Goal: Task Accomplishment & Management: Manage account settings

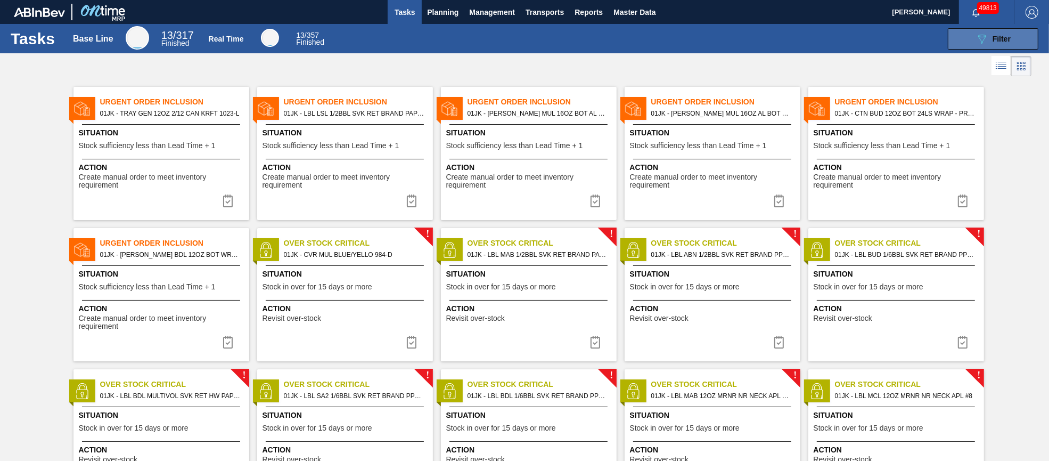
click at [1004, 42] on span "Filter" at bounding box center [1001, 39] width 18 height 9
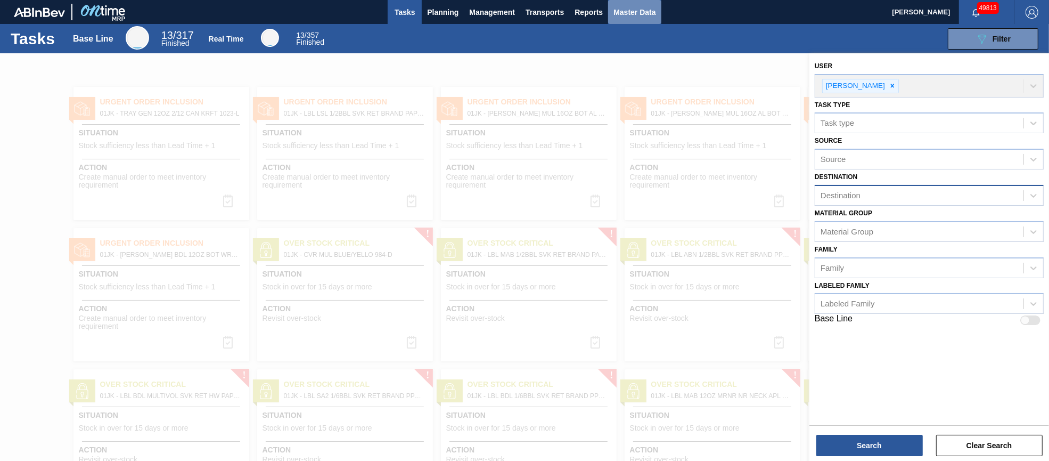
click at [633, 13] on span "Master Data" at bounding box center [634, 12] width 42 height 13
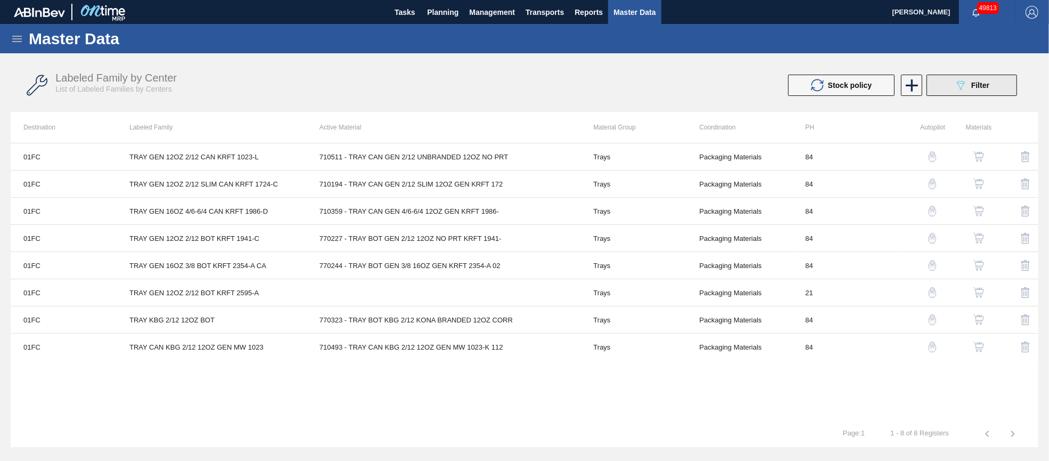
click at [976, 85] on span "Filter" at bounding box center [980, 85] width 18 height 9
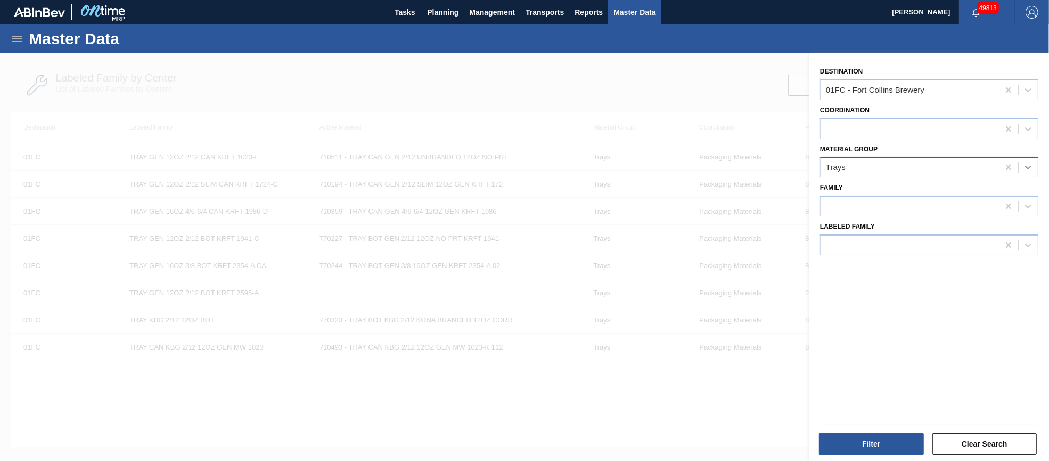
click at [1025, 163] on icon at bounding box center [1028, 167] width 11 height 11
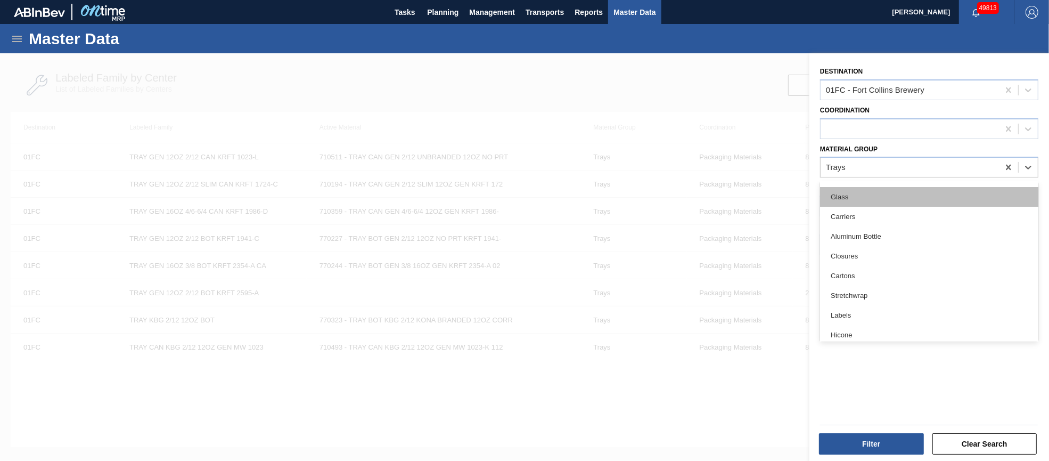
scroll to position [79, 0]
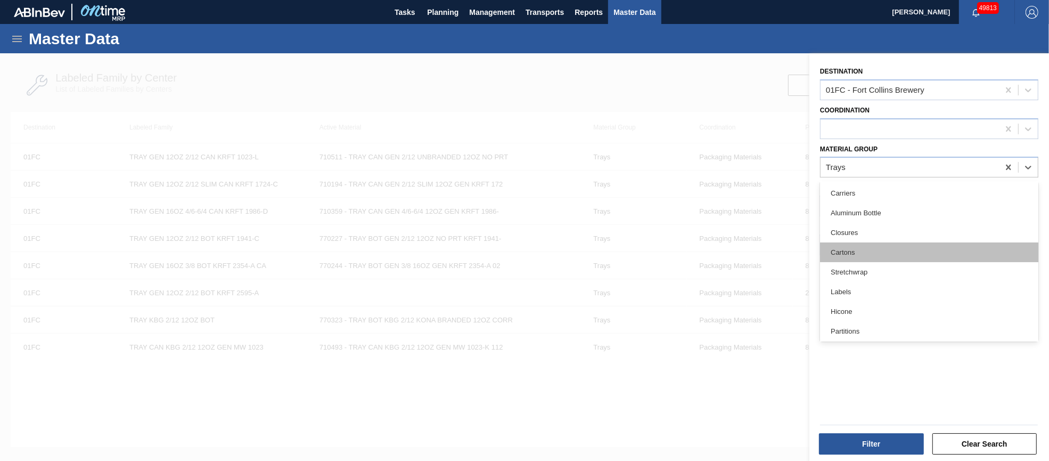
click at [891, 254] on div "Cartons" at bounding box center [929, 252] width 218 height 20
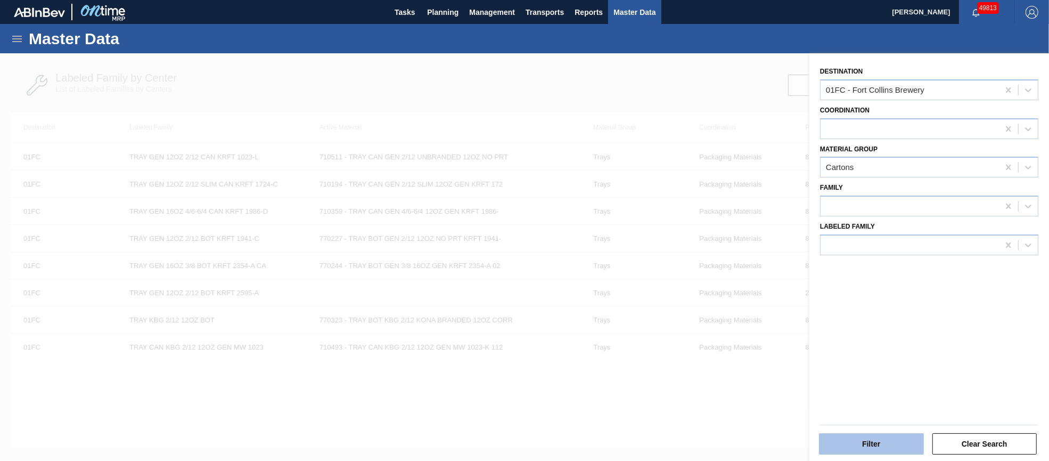
click at [882, 438] on button "Filter" at bounding box center [871, 443] width 105 height 21
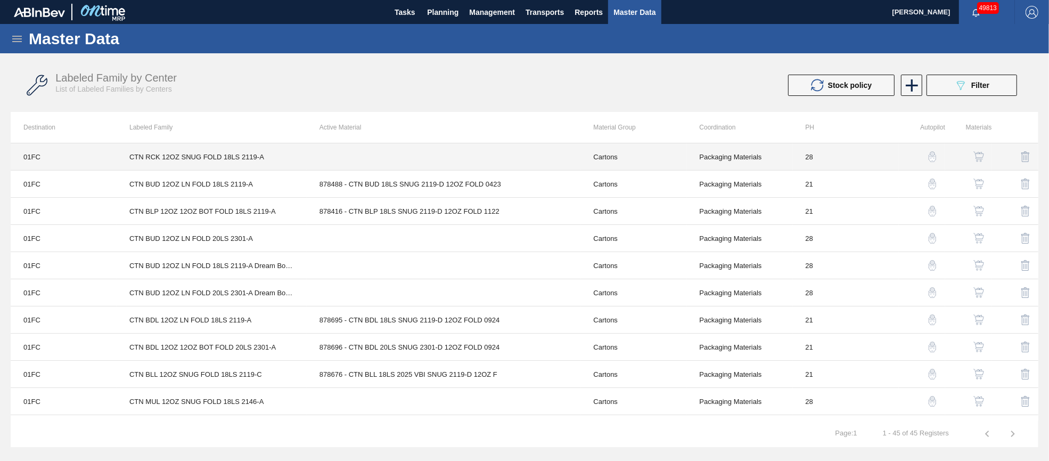
click at [429, 153] on td at bounding box center [444, 156] width 274 height 27
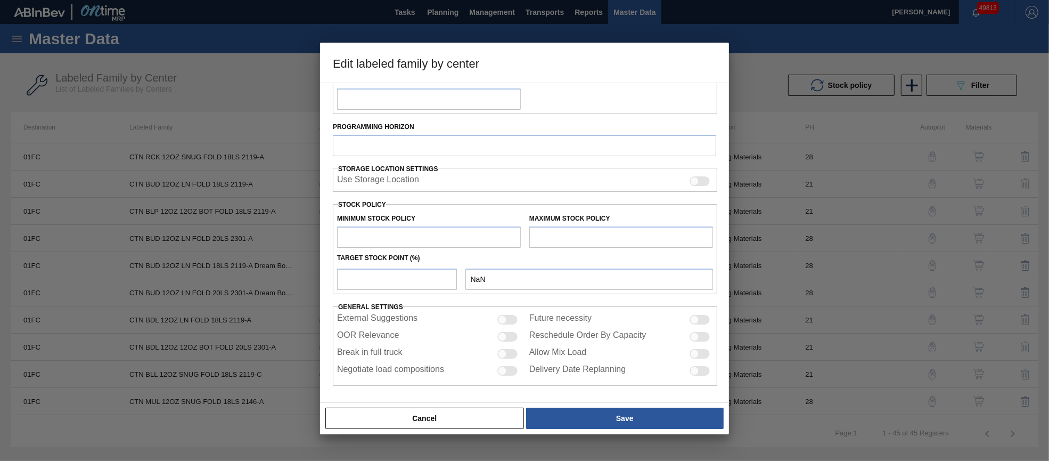
type input "Cartons"
type input "Folding Cartons"
type input "CTN RCK 12OZ SNUG FOLD 18LS 2119-A"
type input "01FC - Fort Collins Brewery"
type input "28"
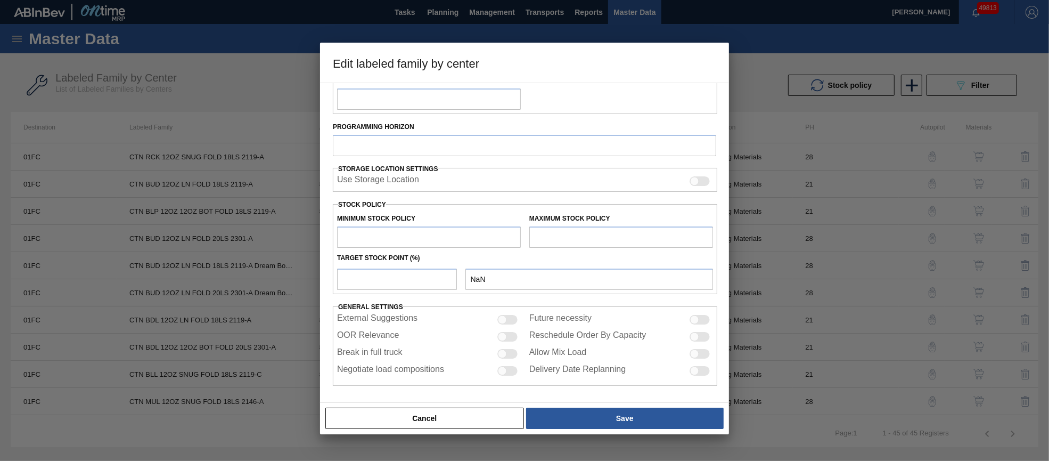
type input "0"
type input "30,000"
type input "0"
checkbox input "true"
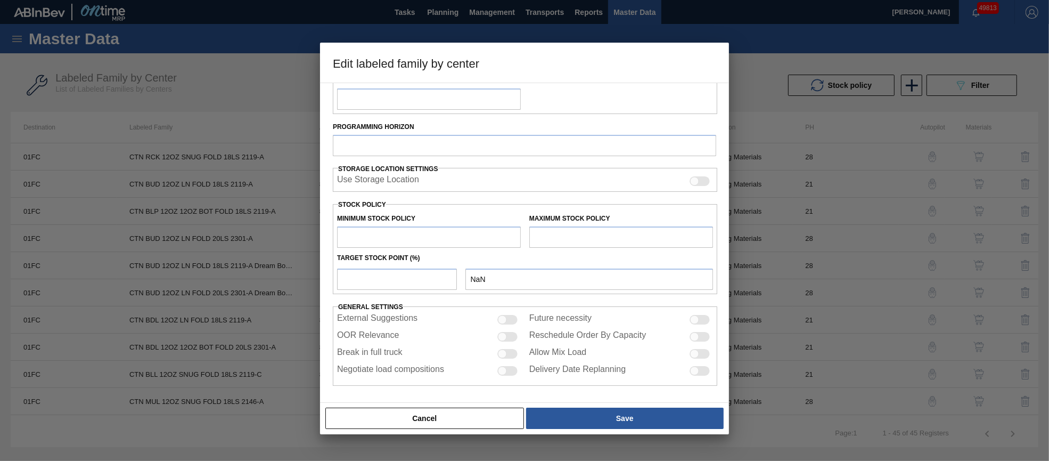
checkbox input "true"
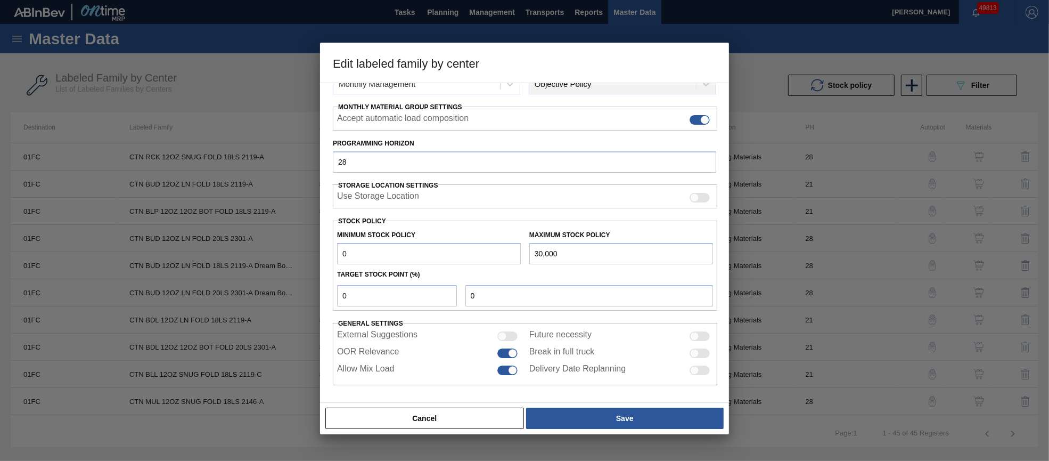
scroll to position [152, 0]
drag, startPoint x: 465, startPoint y: 413, endPoint x: 470, endPoint y: 399, distance: 14.1
click at [465, 414] on button "Cancel" at bounding box center [424, 417] width 199 height 21
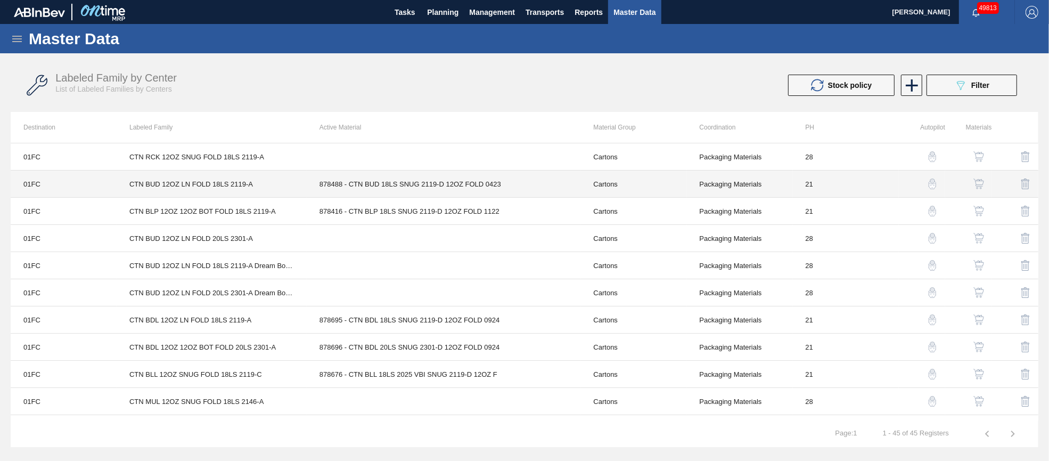
click at [415, 183] on td "878488 - CTN BUD 18LS SNUG 2119-D 12OZ FOLD 0423" at bounding box center [444, 183] width 274 height 27
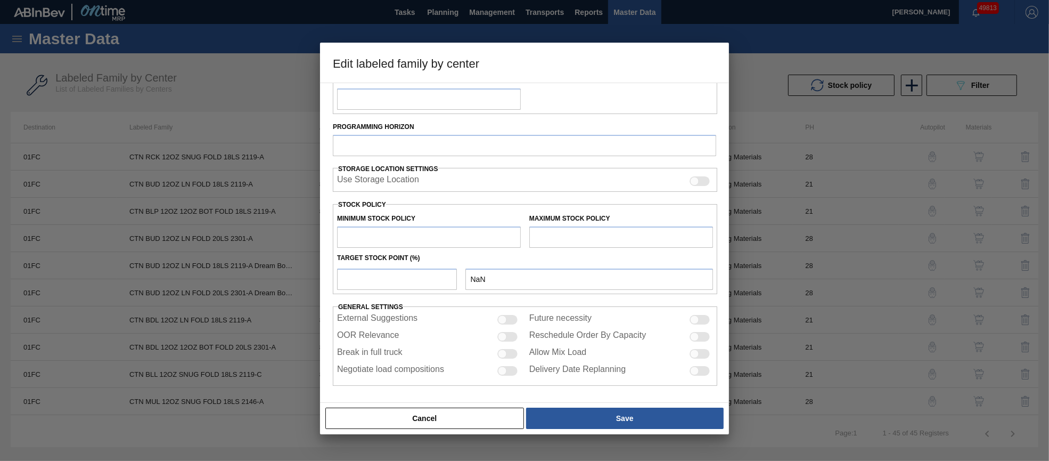
type input "Cartons"
type input "Folding Cartons"
type input "CTN BUD 12OZ LN FOLD 18LS 2119-A"
type input "01FC - Fort Collins Brewery"
type input "21"
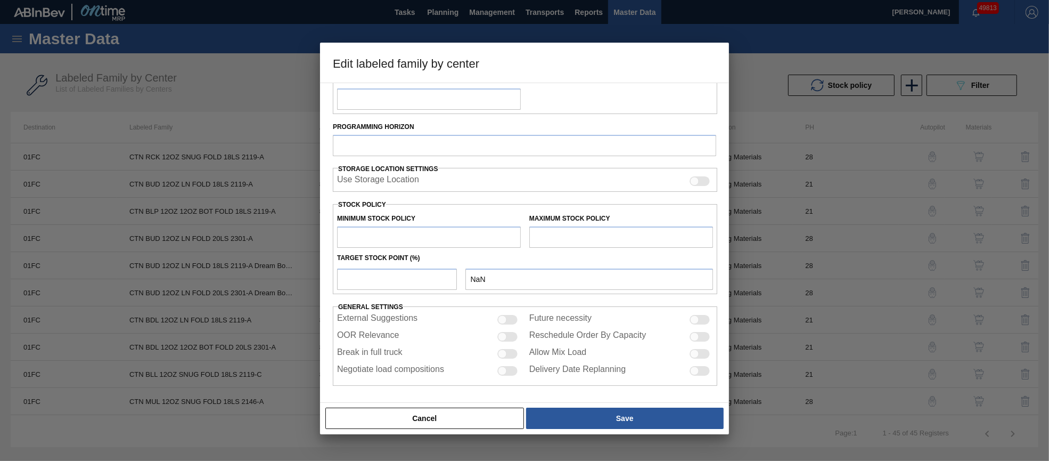
type input "7,127"
type input "61,698"
type input "5"
type input "9,856"
checkbox input "true"
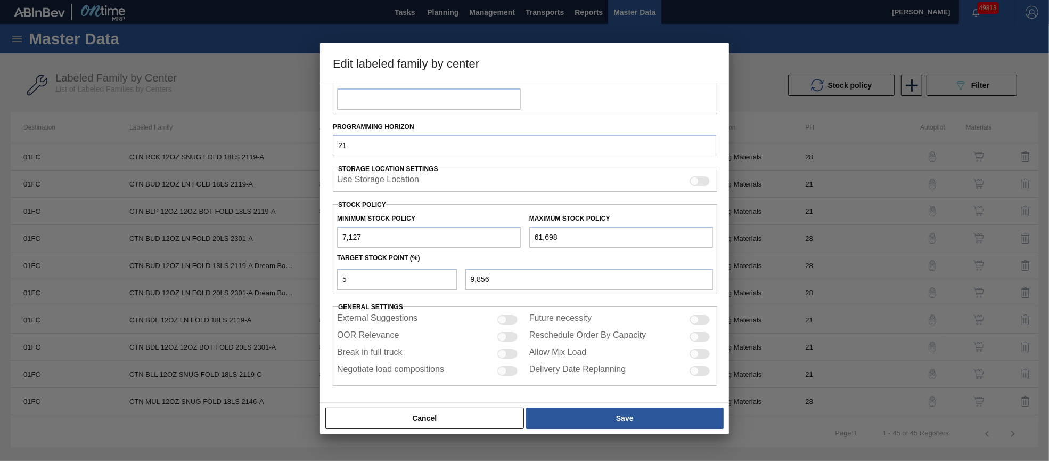
scroll to position [153, 0]
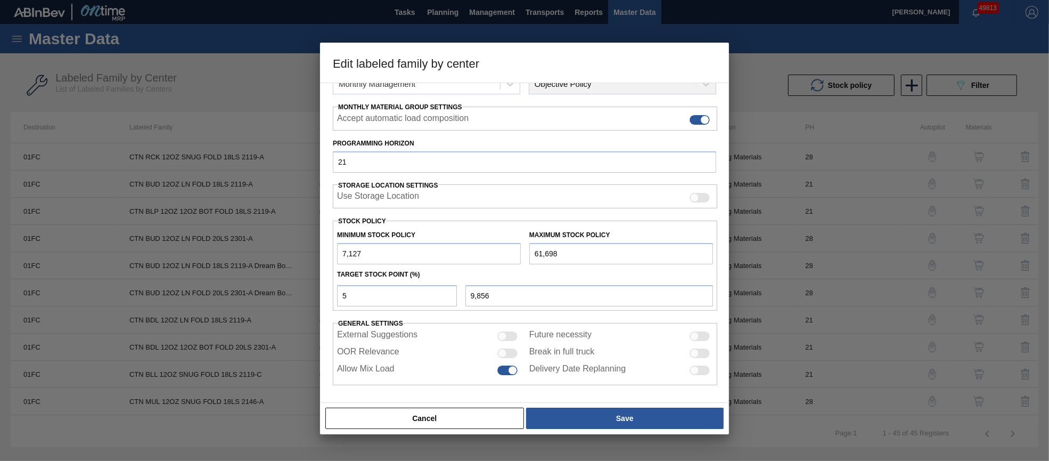
click at [514, 353] on div at bounding box center [507, 353] width 20 height 10
checkbox input "true"
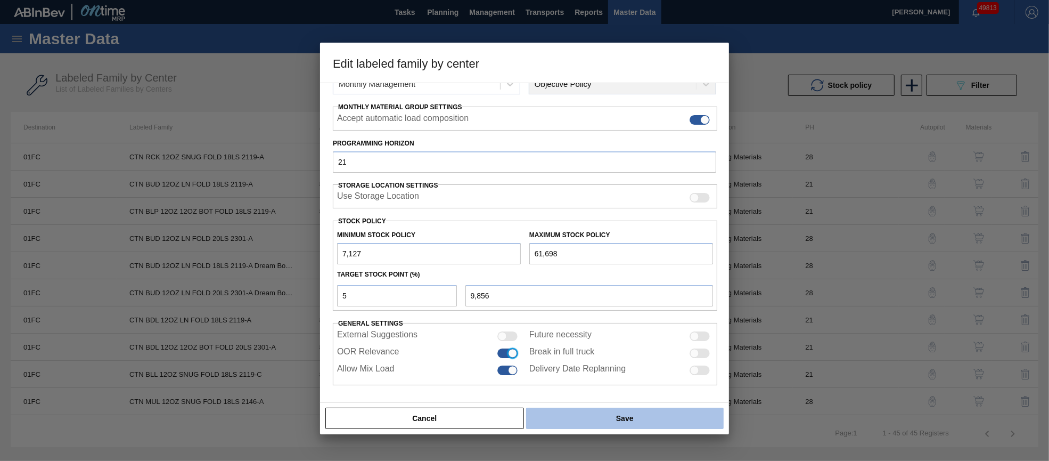
click at [592, 416] on button "Save" at bounding box center [625, 417] width 198 height 21
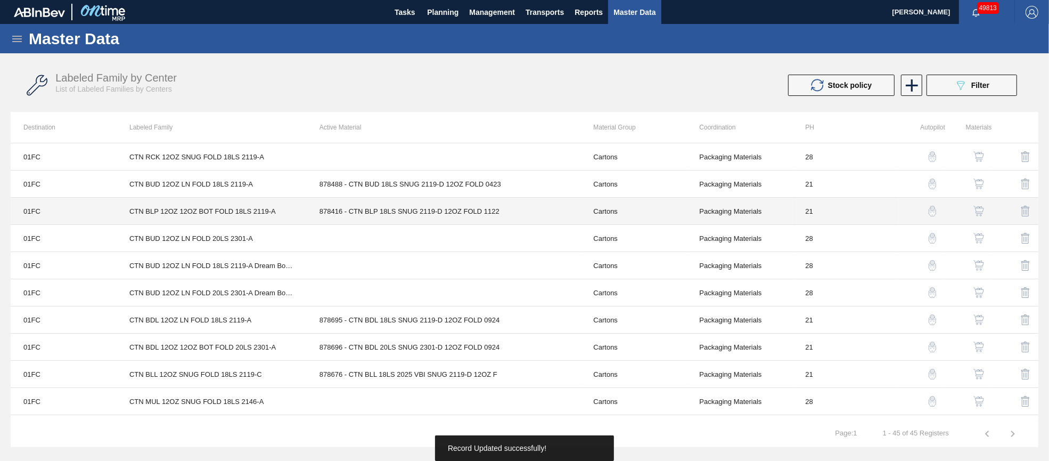
click at [418, 214] on td "878416 - CTN BLP 18LS SNUG 2119-D 12OZ FOLD 1122" at bounding box center [444, 211] width 274 height 27
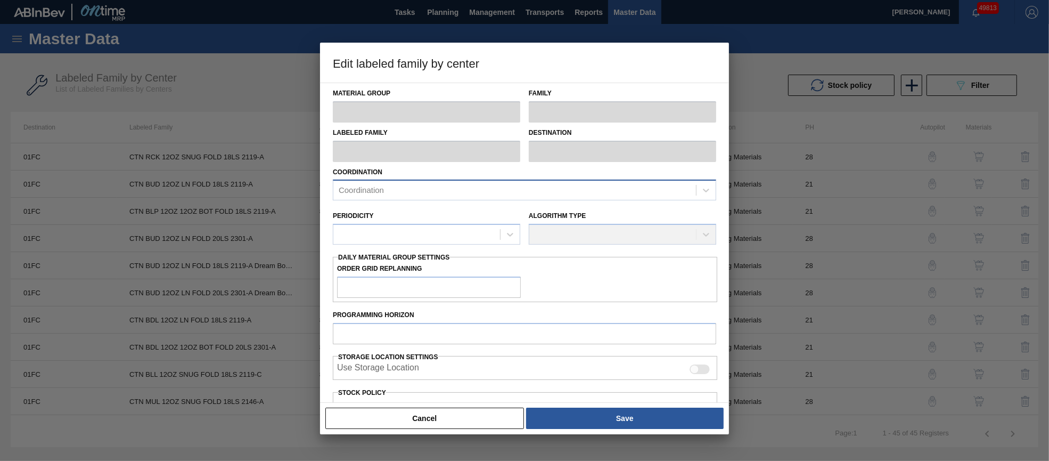
type input "Cartons"
type input "Folding Cartons"
type input "CTN BLP 12OZ 12OZ BOT FOLD 18LS 2119-A"
type input "01FC - Fort Collins Brewery"
type input "21"
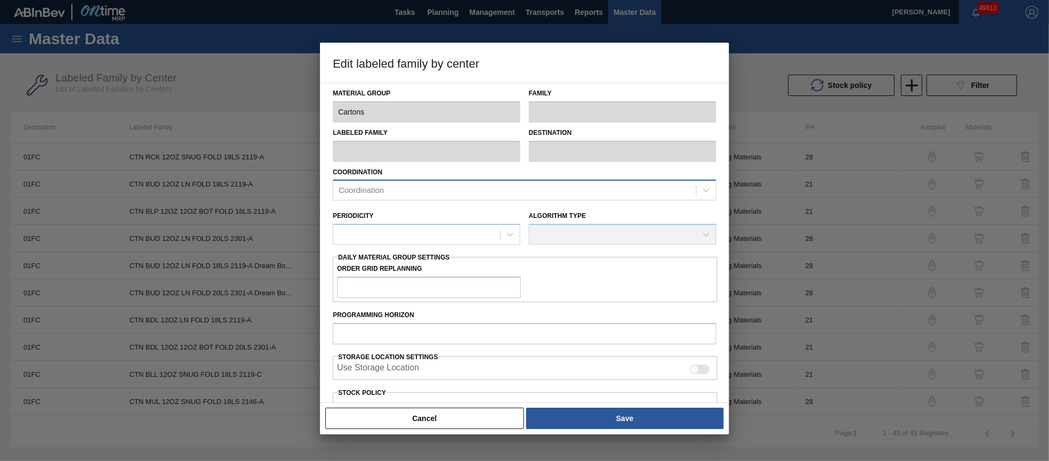
type input "3,700"
type input "16,108"
type input "0"
type input "3,700"
checkbox input "true"
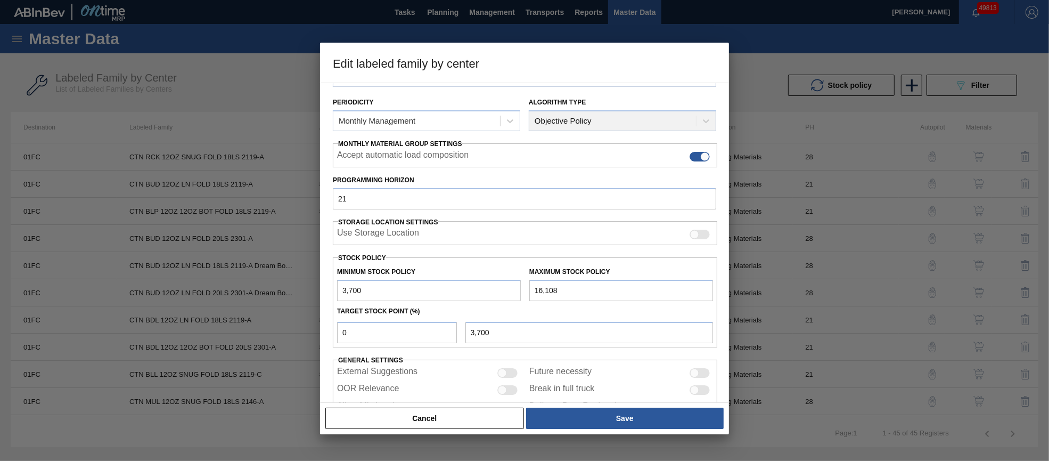
scroll to position [152, 0]
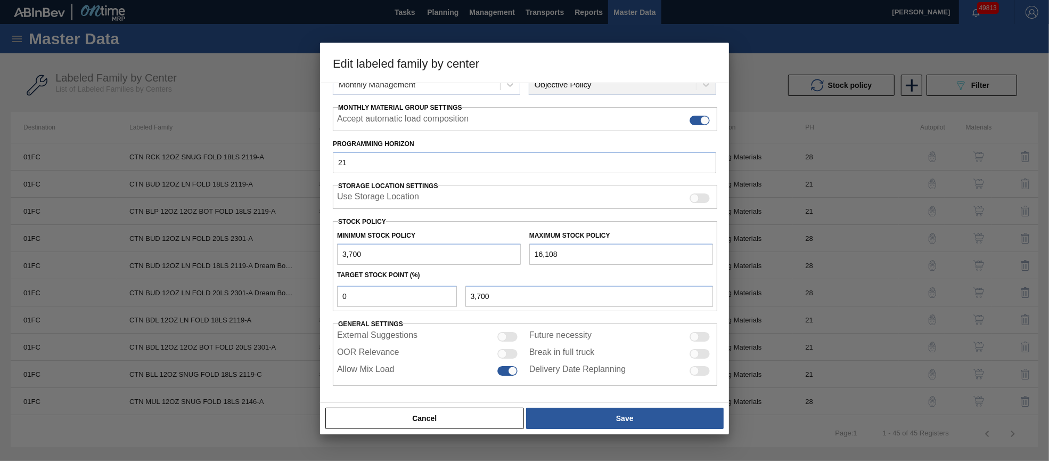
click at [510, 354] on div at bounding box center [507, 354] width 20 height 10
checkbox input "true"
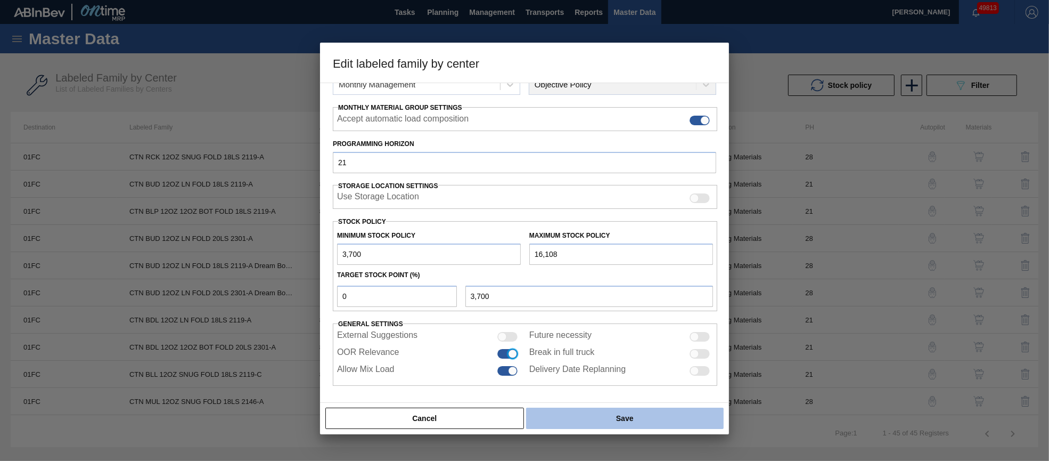
click at [584, 425] on button "Save" at bounding box center [625, 417] width 198 height 21
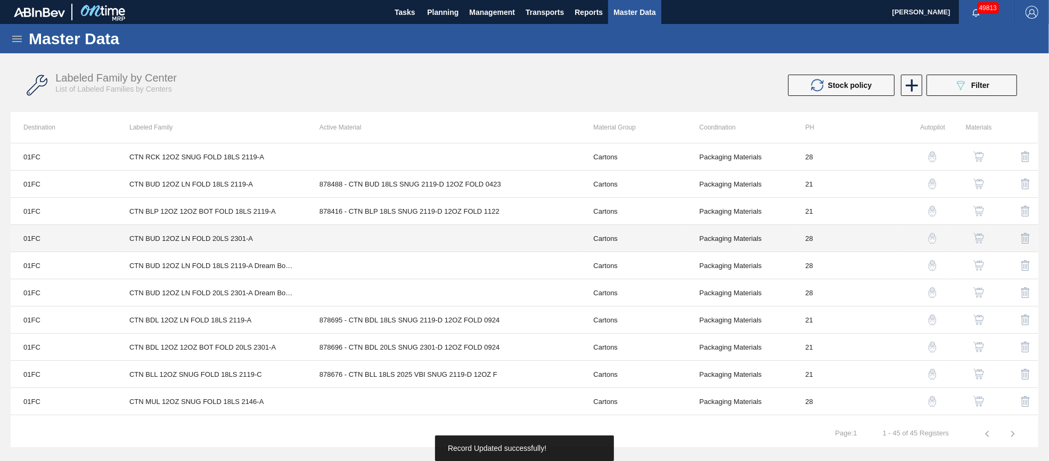
click at [423, 235] on td at bounding box center [444, 238] width 274 height 27
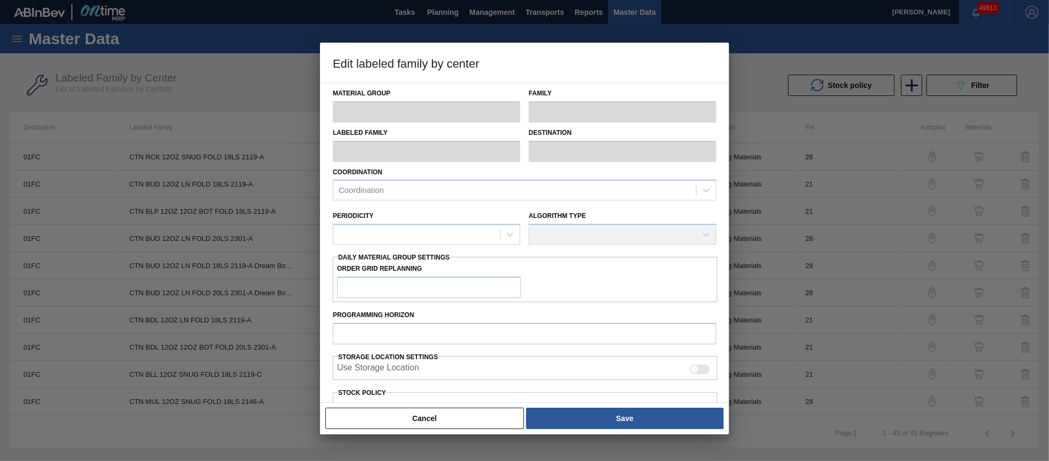
type input "Cartons"
type input "Folding Cartons"
type input "CTN BUD 12OZ LN FOLD 20LS 2301-A"
type input "01FC - Fort Collins Brewery"
type input "28"
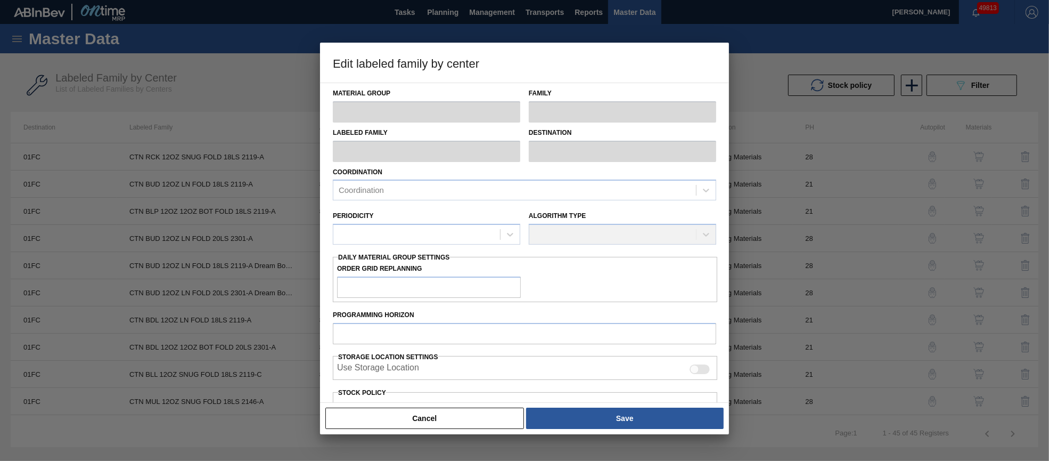
type input "0"
type input "100,000"
type input "0"
checkbox input "true"
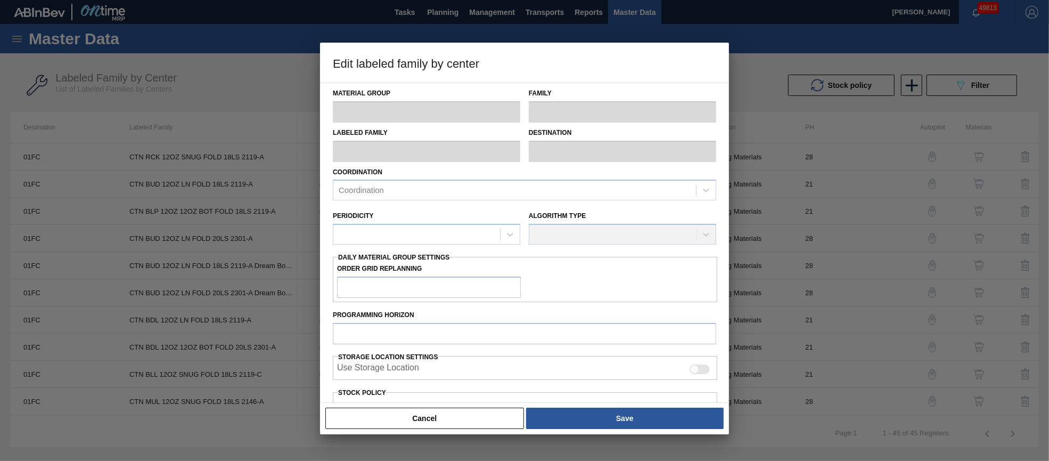
checkbox input "true"
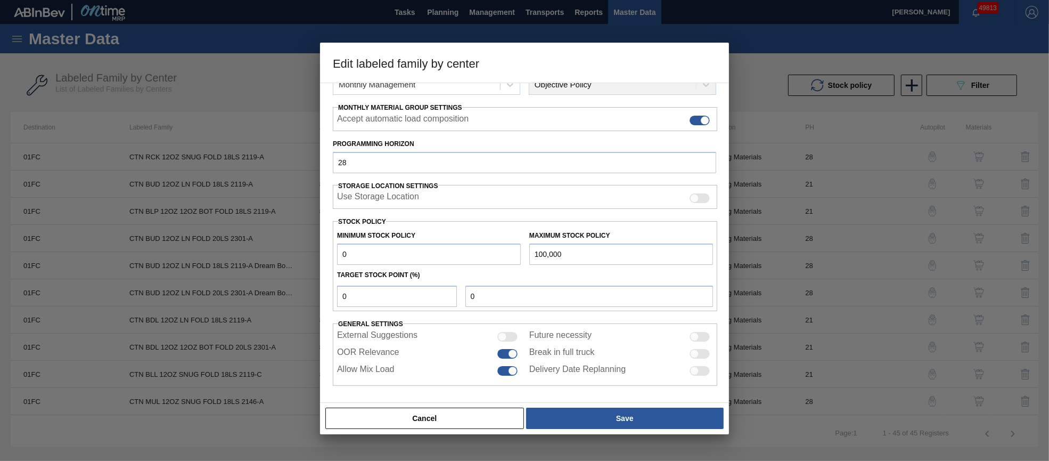
drag, startPoint x: 454, startPoint y: 414, endPoint x: 457, endPoint y: 398, distance: 16.4
click at [455, 416] on button "Cancel" at bounding box center [424, 417] width 199 height 21
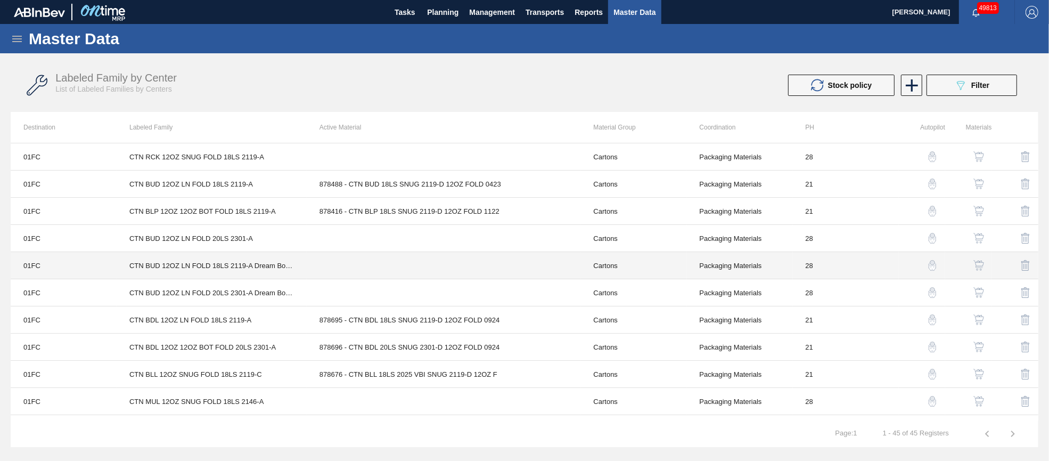
click at [427, 269] on td at bounding box center [444, 265] width 274 height 27
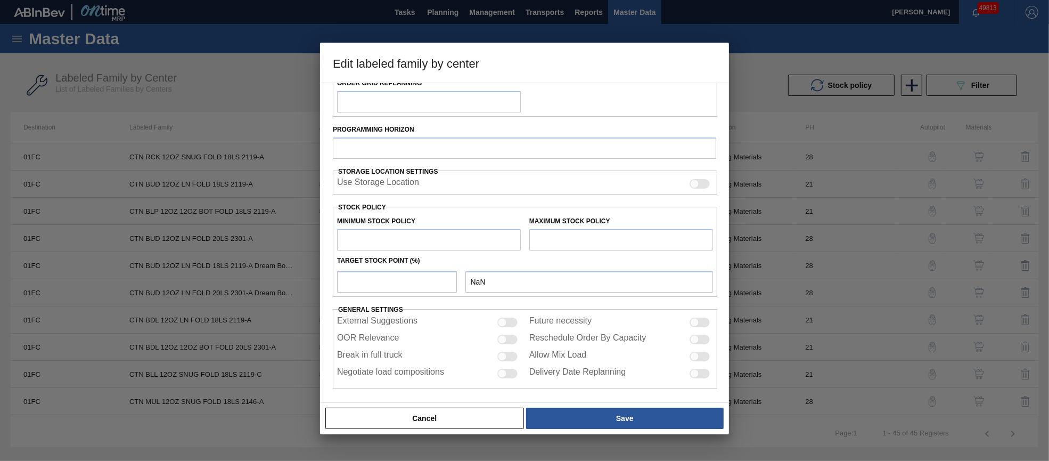
scroll to position [188, 0]
type input "Cartons"
type input "Folding Cartons"
type input "CTN BUD 12OZ LN FOLD 18LS 2119-A Dream Bottle"
type input "01FC - Fort Collins Brewery"
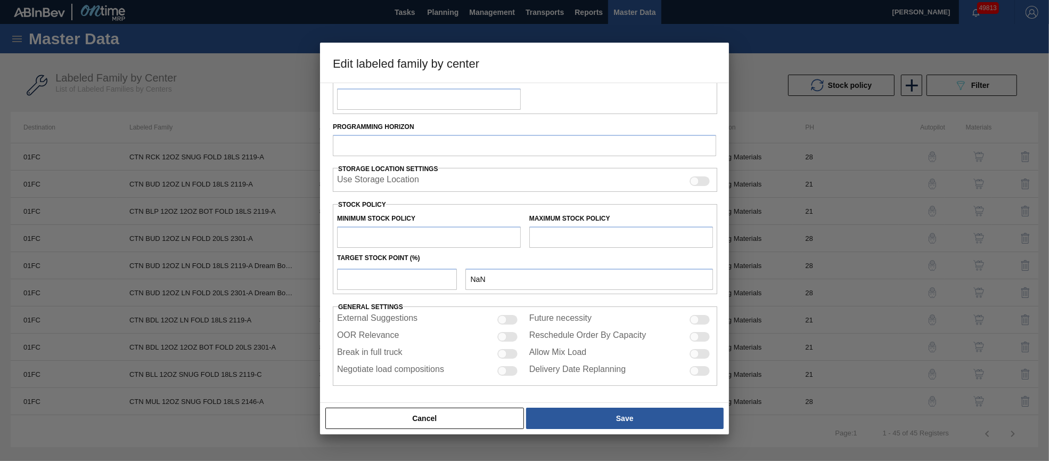
type input "28"
type input "5,000"
type input "50,000"
type input "0"
type input "5,000"
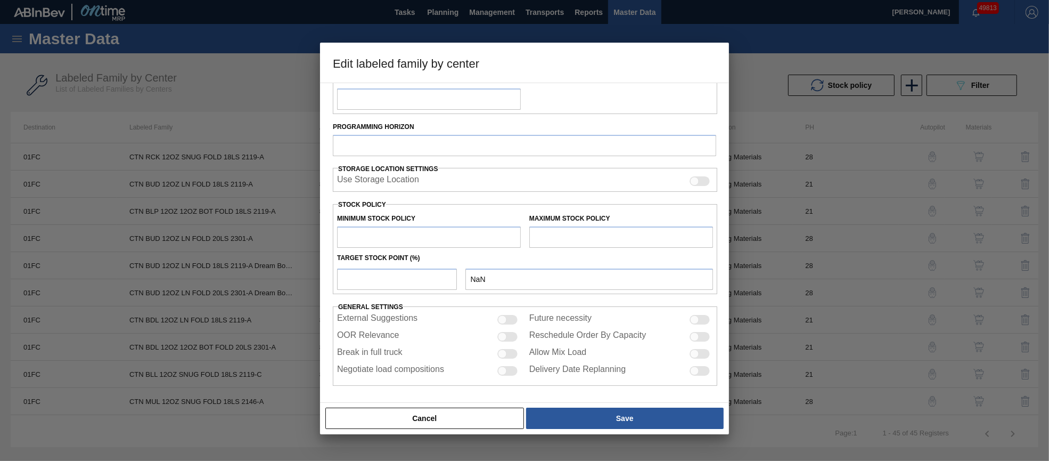
checkbox input "true"
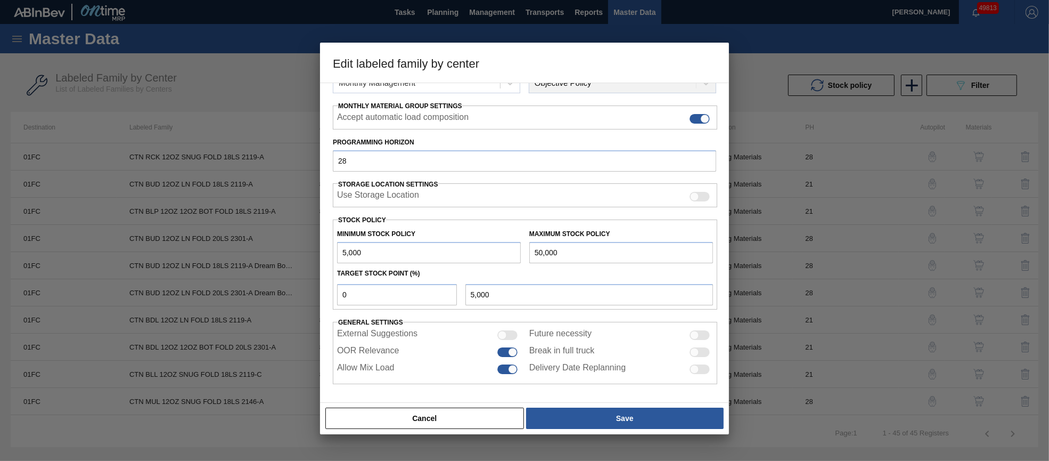
scroll to position [153, 0]
click at [472, 419] on button "Cancel" at bounding box center [424, 417] width 199 height 21
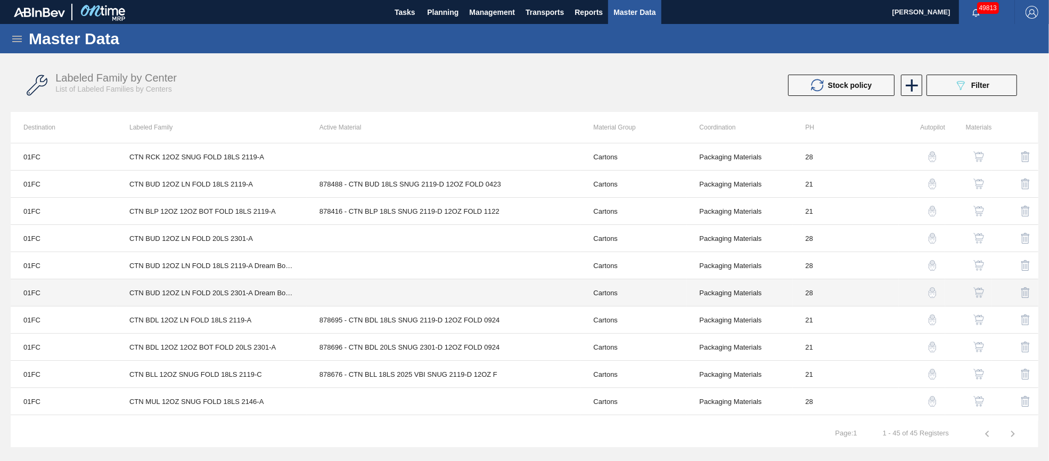
click at [442, 304] on td at bounding box center [444, 292] width 274 height 27
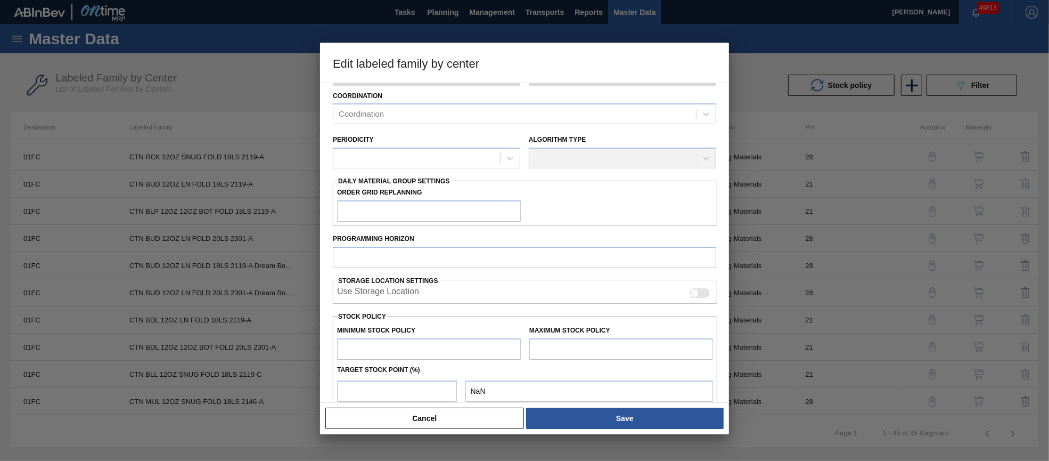
scroll to position [188, 0]
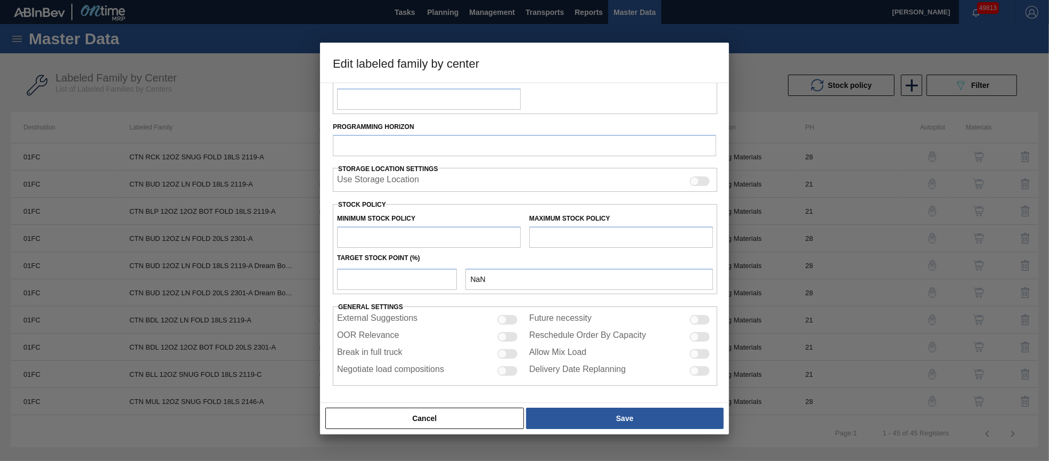
type input "Cartons"
type input "Folding Cartons"
type input "CTN BUD 12OZ LN FOLD 20LS 2301-A Dream Bottle"
type input "01FC - Fort Collins Brewery"
type input "28"
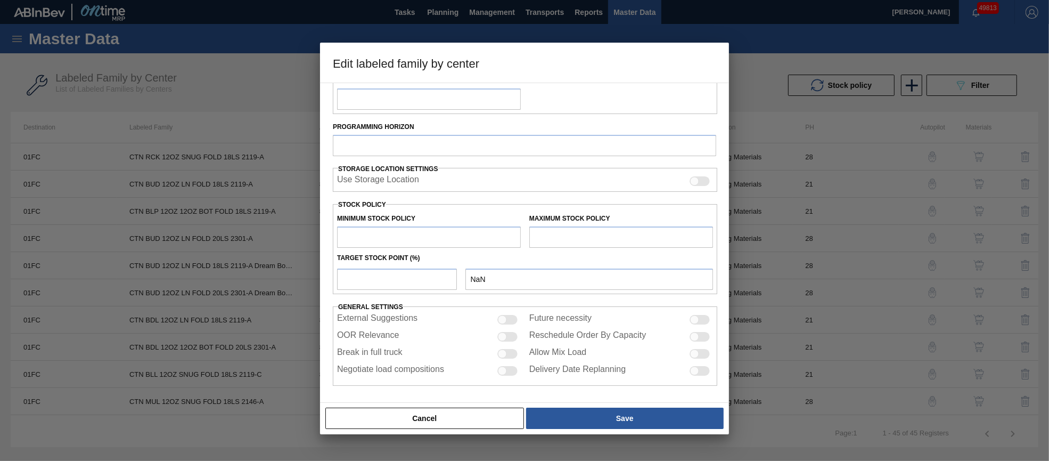
type input "0"
type input "50,000"
type input "0"
checkbox input "true"
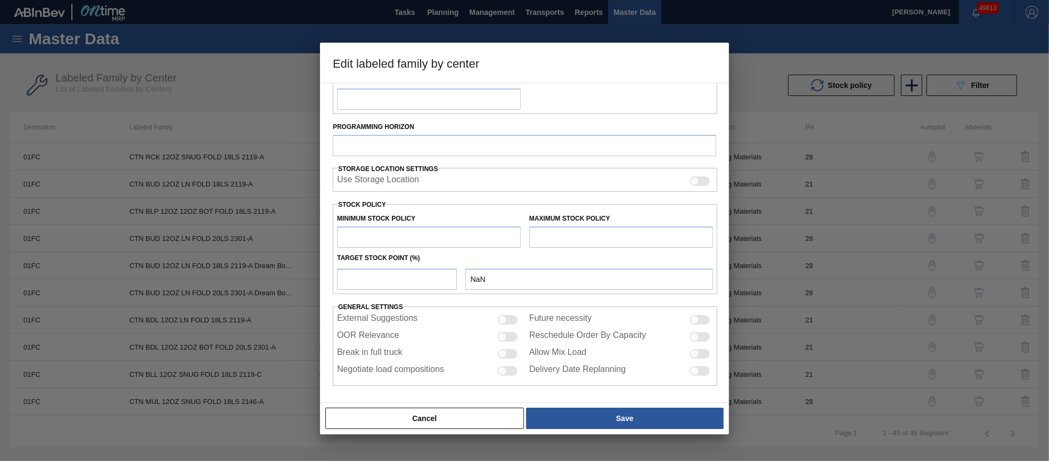
checkbox input "true"
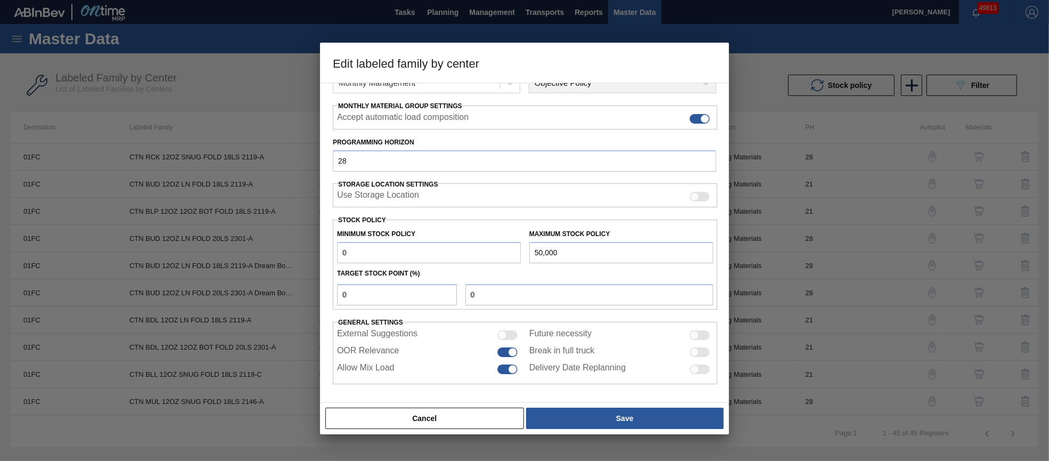
scroll to position [153, 0]
click at [458, 414] on button "Cancel" at bounding box center [424, 417] width 199 height 21
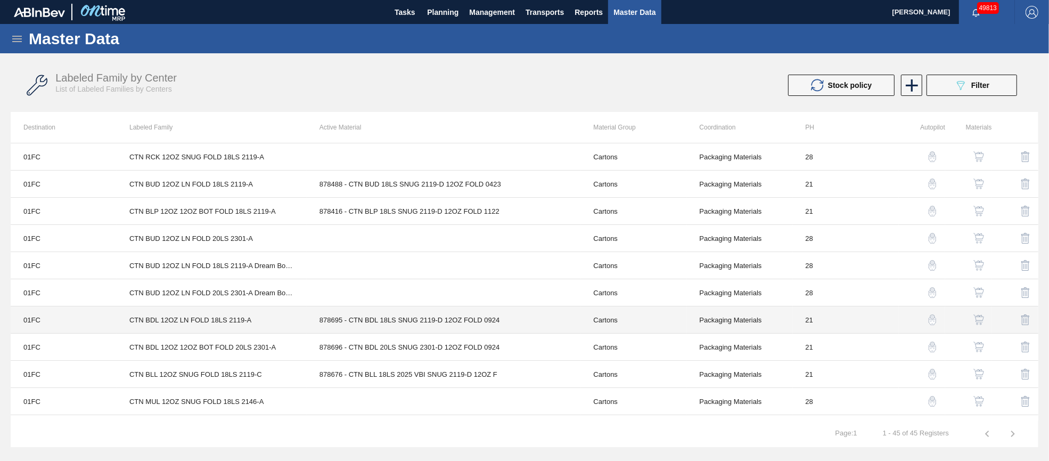
click at [426, 321] on td "878695 - CTN BDL 18LS SNUG 2119-D 12OZ FOLD 0924" at bounding box center [444, 319] width 274 height 27
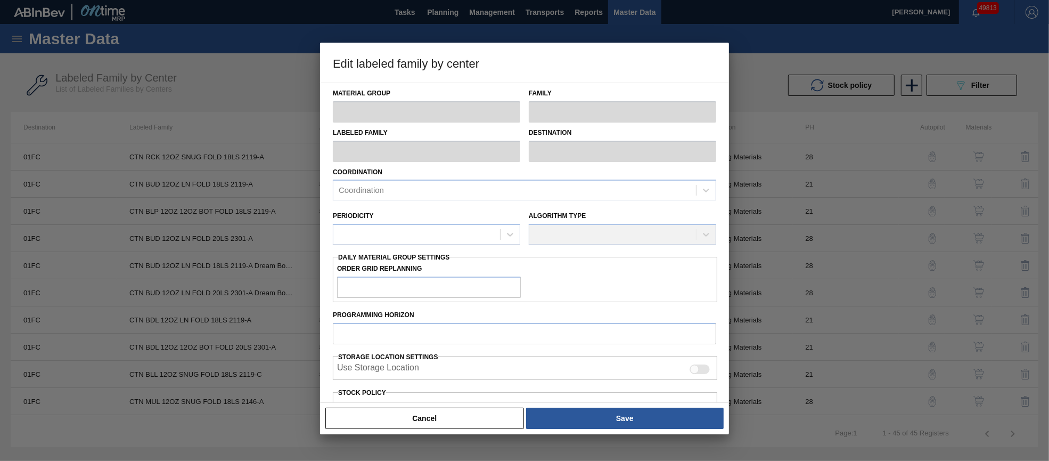
type input "Cartons"
type input "Folding Cartons"
type input "CTN BDL 12OZ LN FOLD 18LS 2119-A"
type input "01FC - Fort Collins Brewery"
type input "21"
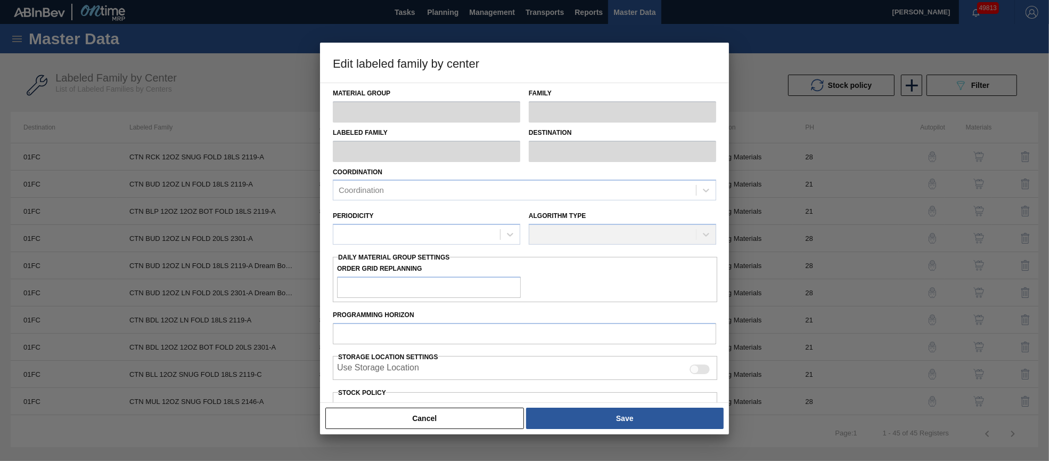
type input "12,000"
type input "74,862"
type input "7"
type input "16,400"
checkbox input "true"
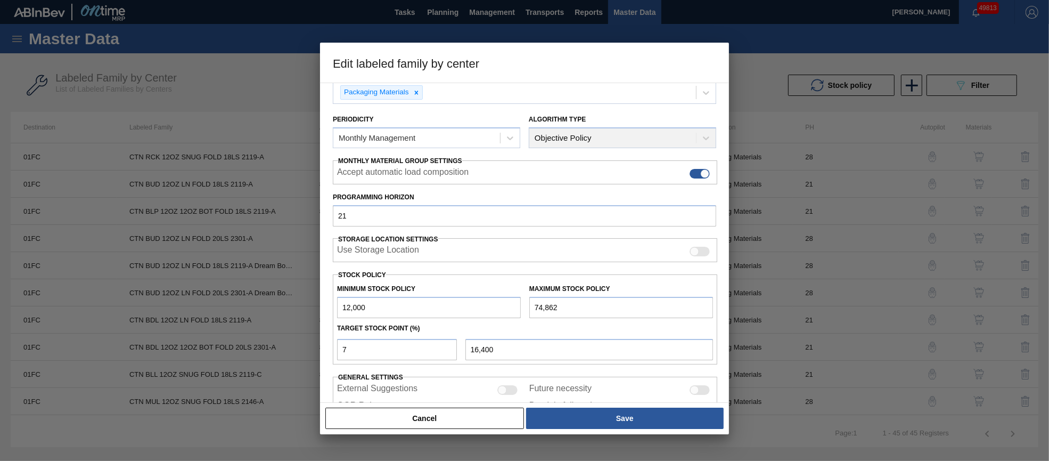
scroll to position [152, 0]
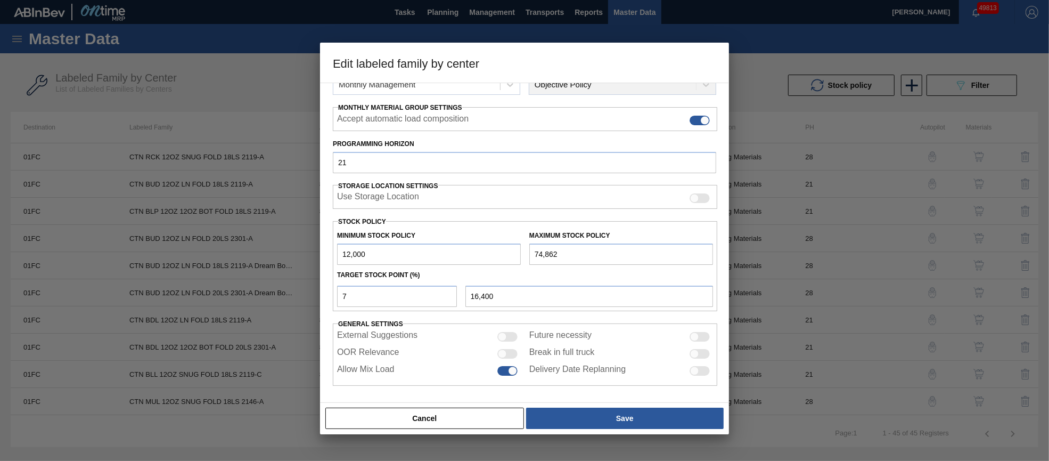
click at [506, 350] on div at bounding box center [507, 354] width 20 height 10
checkbox input "true"
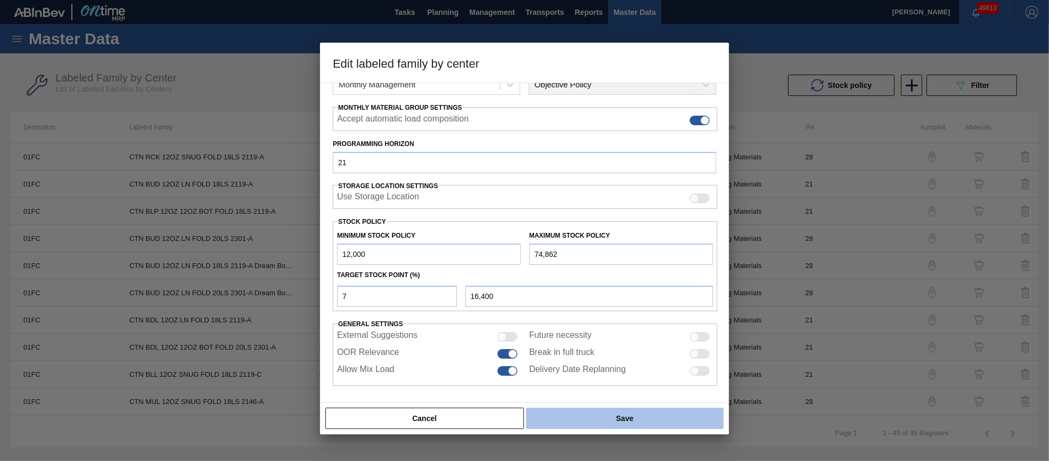
click at [579, 416] on button "Save" at bounding box center [625, 417] width 198 height 21
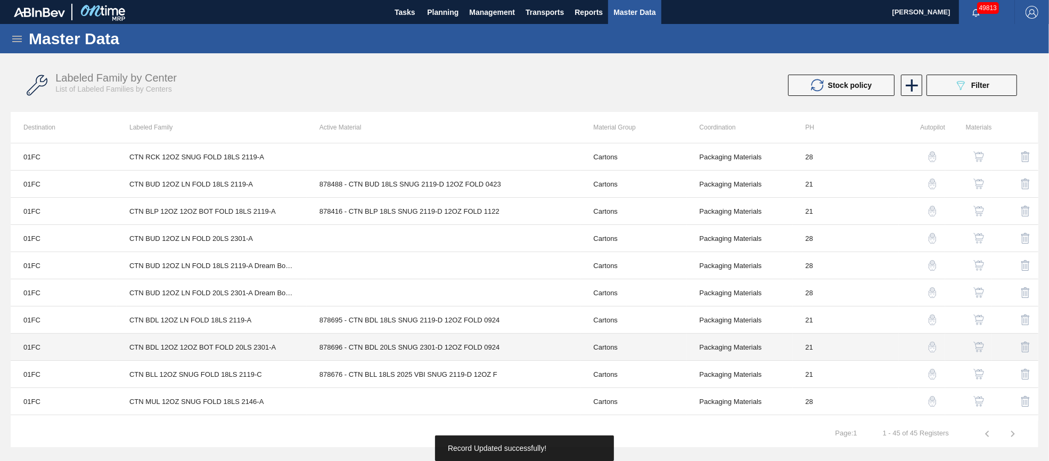
click at [506, 343] on td "878696 - CTN BDL 20LS SNUG 2301-D 12OZ FOLD 0924" at bounding box center [444, 346] width 274 height 27
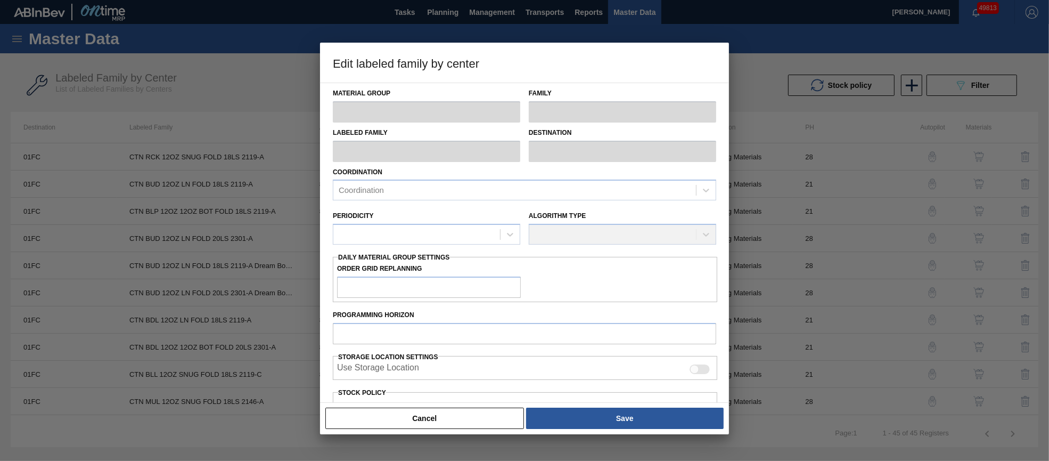
type input "Cartons"
type input "Folding Cartons"
type input "CTN BDL 12OZ 12OZ BOT FOLD 20LS 2301-A"
type input "01FC - Fort Collins Brewery"
type input "21"
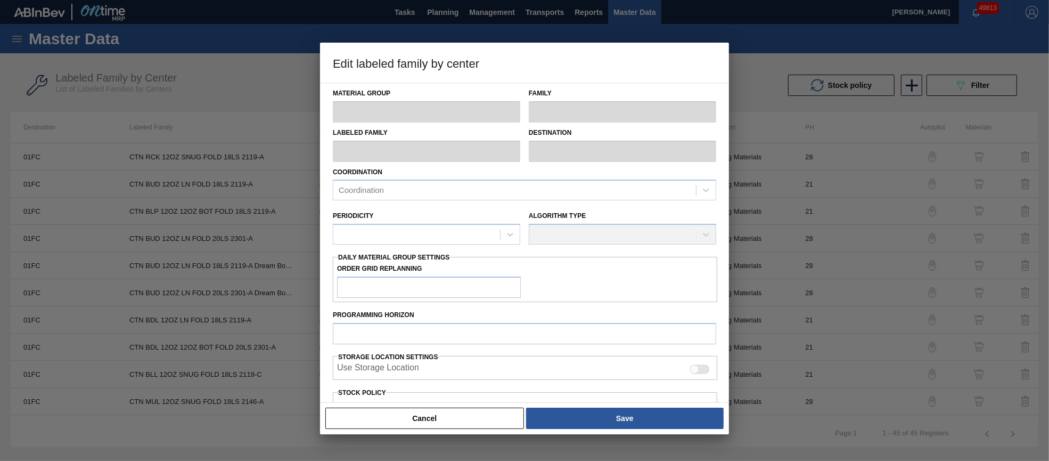
type input "14,276"
type input "48,916"
type input "0"
type input "14,276"
checkbox input "true"
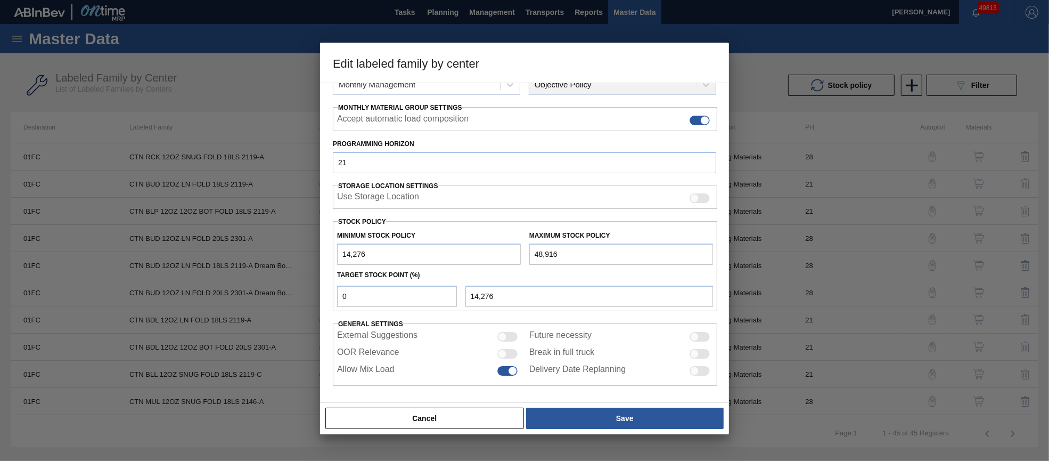
click at [512, 350] on div at bounding box center [507, 354] width 20 height 10
checkbox input "true"
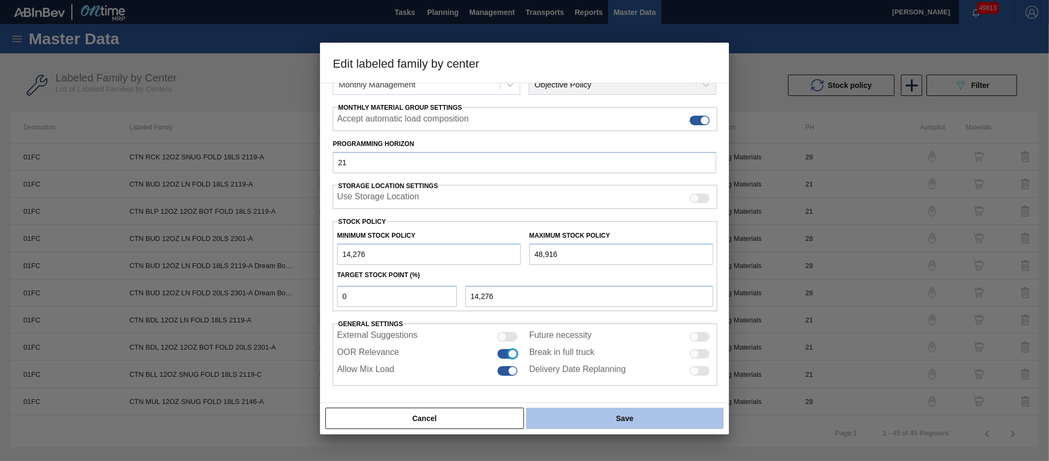
click at [560, 414] on button "Save" at bounding box center [625, 417] width 198 height 21
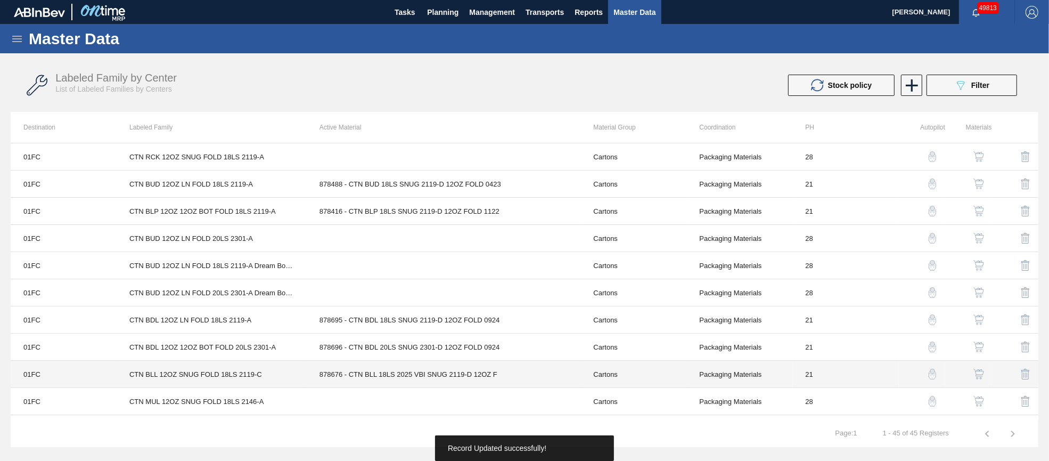
click at [448, 373] on td "878676 - CTN BLL 18LS 2025 VBI SNUG 2119-D 12OZ F" at bounding box center [444, 373] width 274 height 27
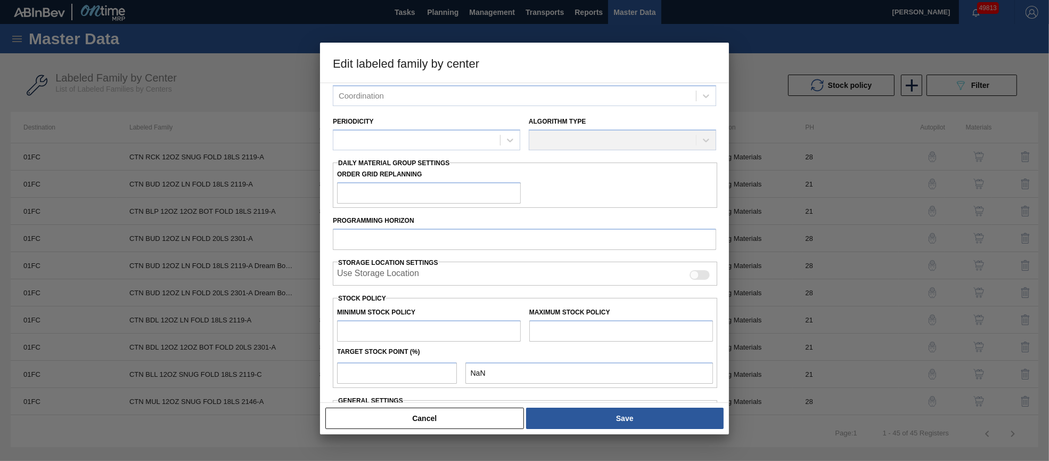
scroll to position [153, 0]
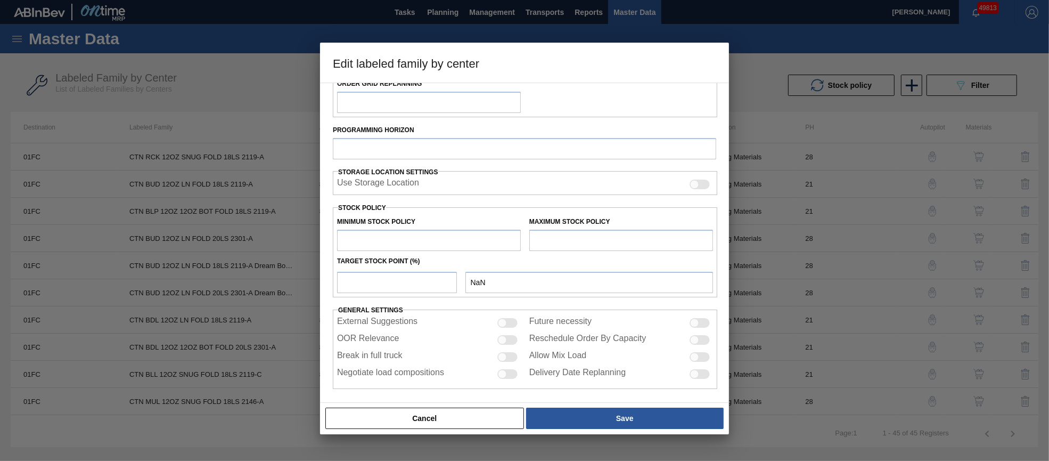
type input "Cartons"
type input "Folding Cartons"
type input "CTN BLL 12OZ SNUG FOLD 18LS 2119-C"
type input "01FC - Fort Collins Brewery"
type input "21"
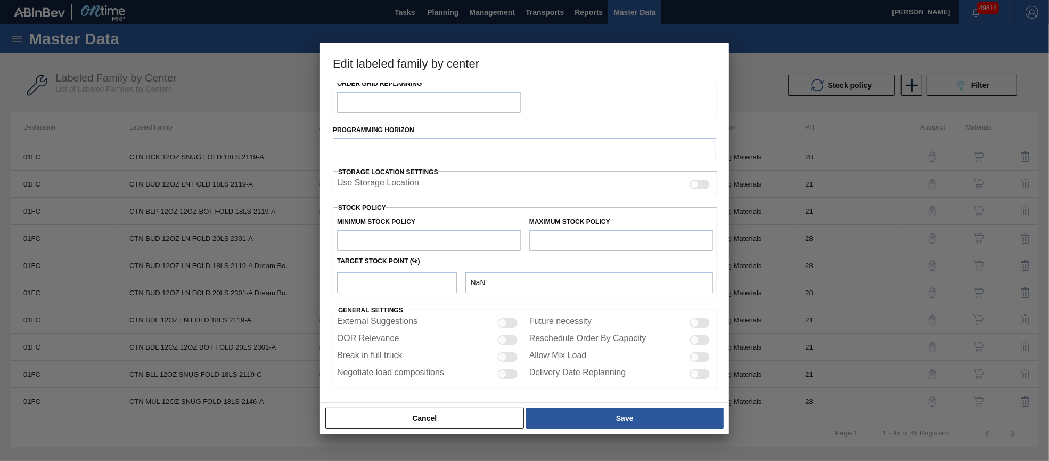
type input "0"
type input "11,841"
type input "0"
checkbox input "true"
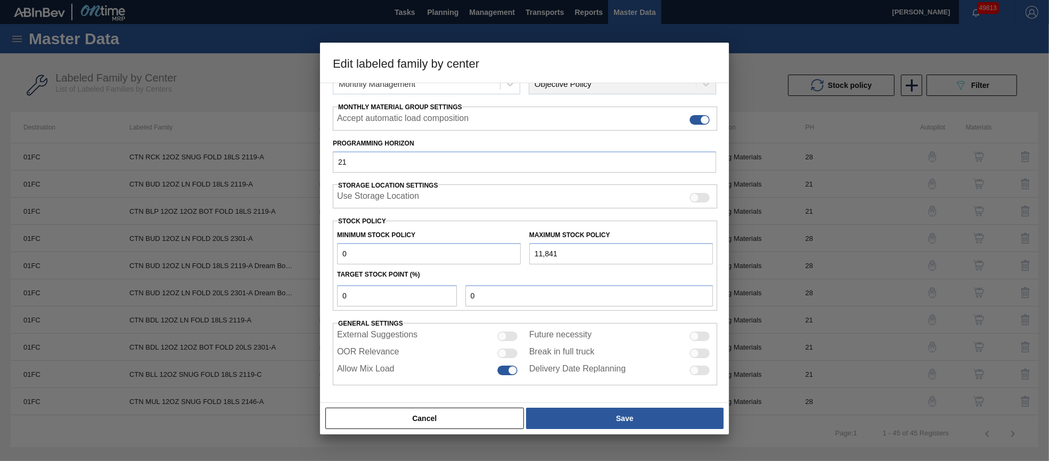
click at [514, 351] on div at bounding box center [507, 353] width 20 height 10
checkbox input "true"
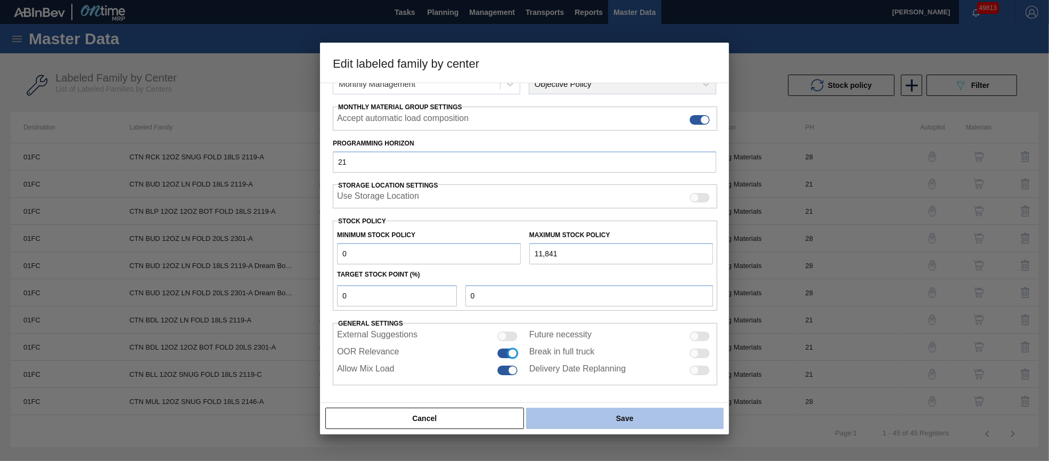
click at [559, 409] on button "Save" at bounding box center [625, 417] width 198 height 21
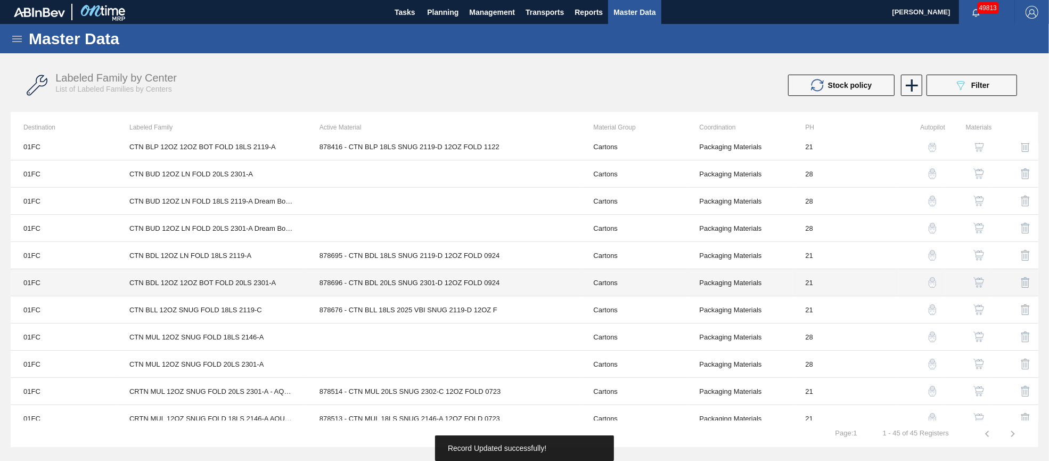
scroll to position [160, 0]
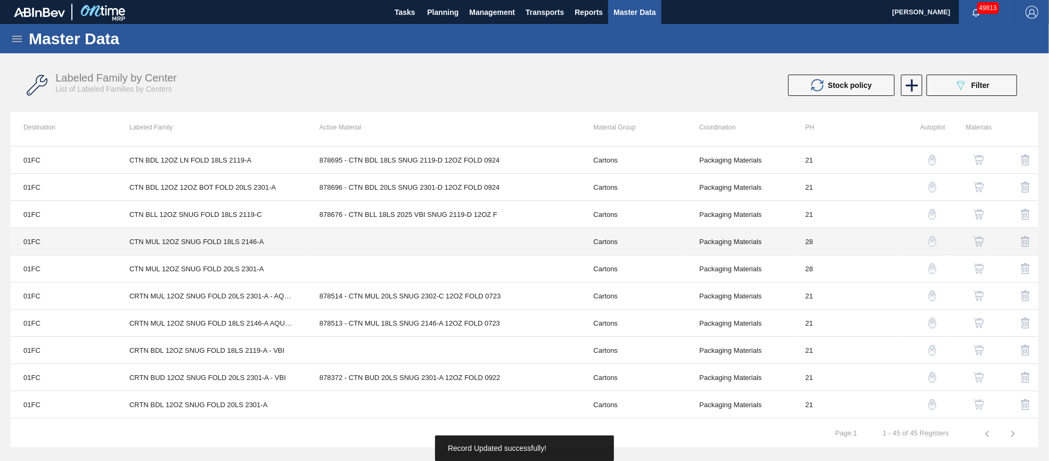
click at [417, 240] on td at bounding box center [444, 241] width 274 height 27
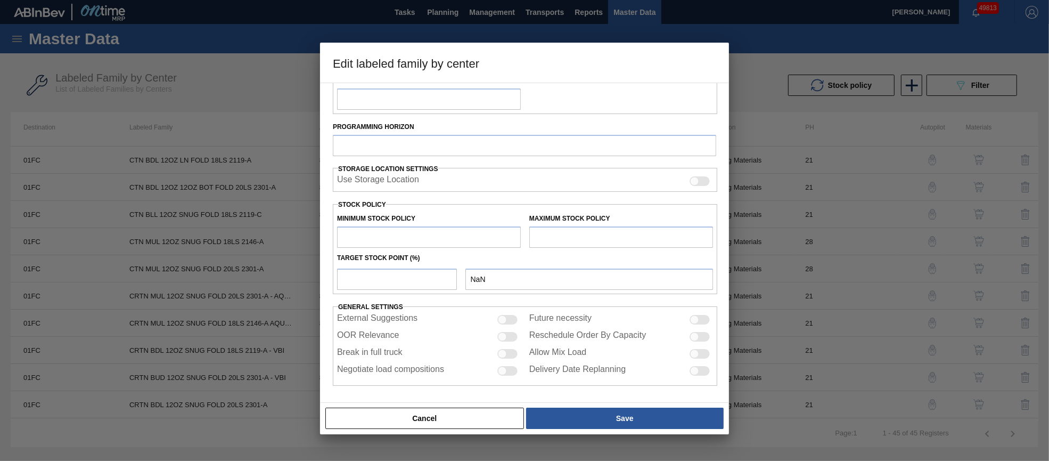
type input "Cartons"
type input "Folding Cartons"
type input "CTN MUL 12OZ SNUG FOLD 18LS 2146-A"
type input "01FC - Fort Collins Brewery"
type input "28"
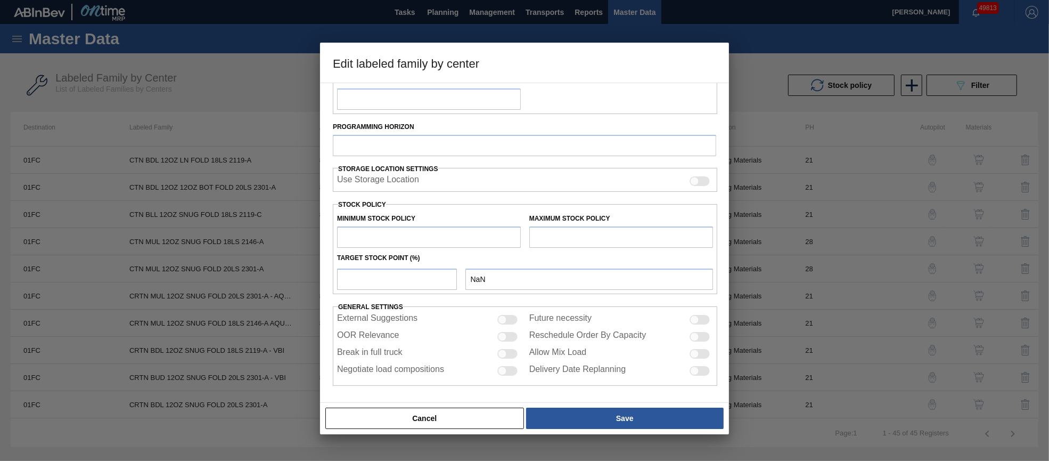
type input "0"
type input "204,900"
type input "0"
checkbox input "true"
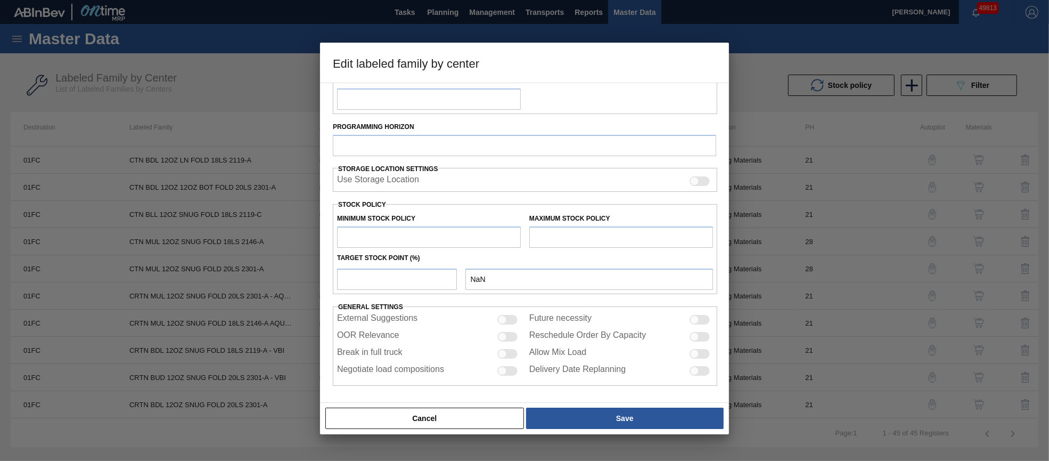
checkbox input "true"
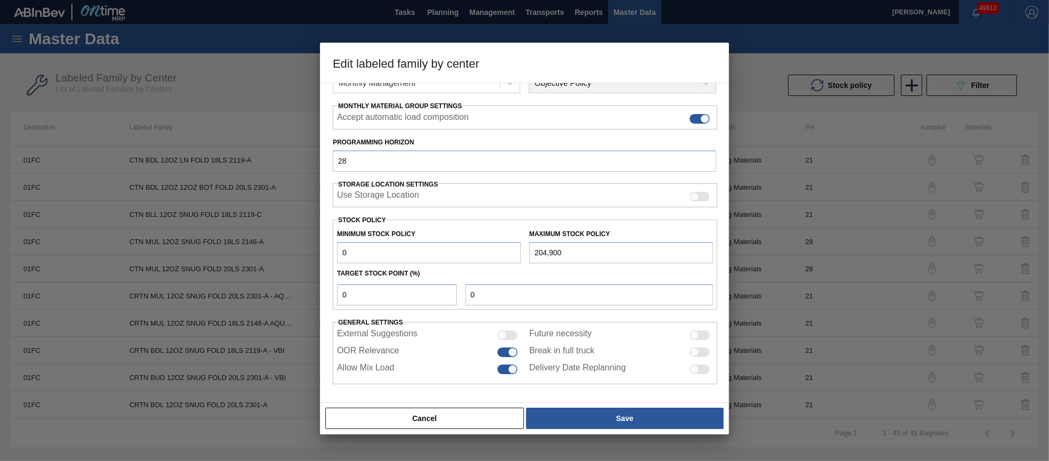
scroll to position [153, 0]
click at [466, 421] on button "Cancel" at bounding box center [424, 417] width 199 height 21
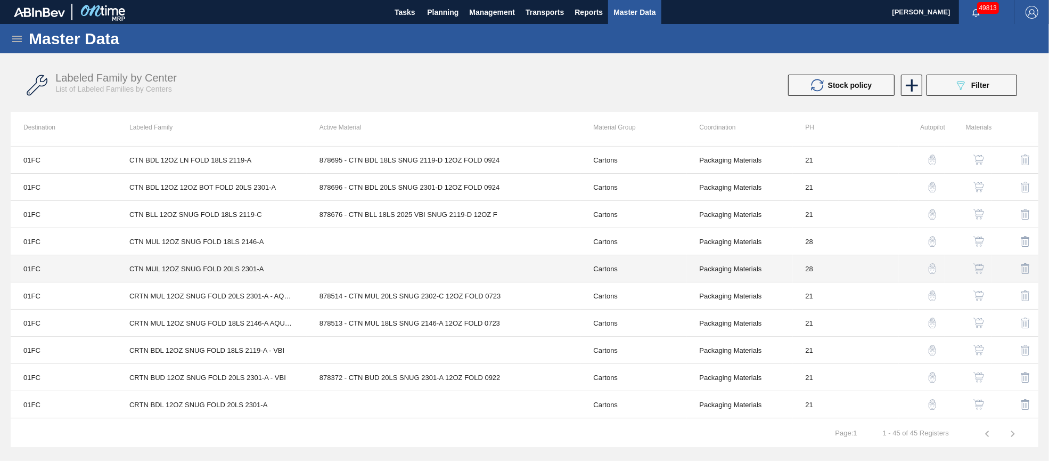
click at [436, 270] on td at bounding box center [444, 268] width 274 height 27
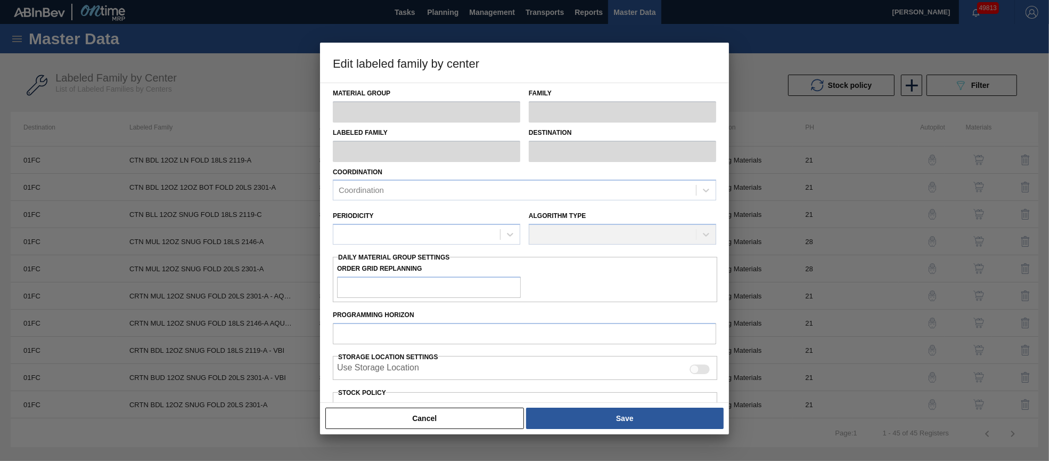
type input "Cartons"
type input "Folding Cartons"
type input "CTN MUL 12OZ SNUG FOLD 20LS 2301-A"
type input "01FC - Fort Collins Brewery"
type input "28"
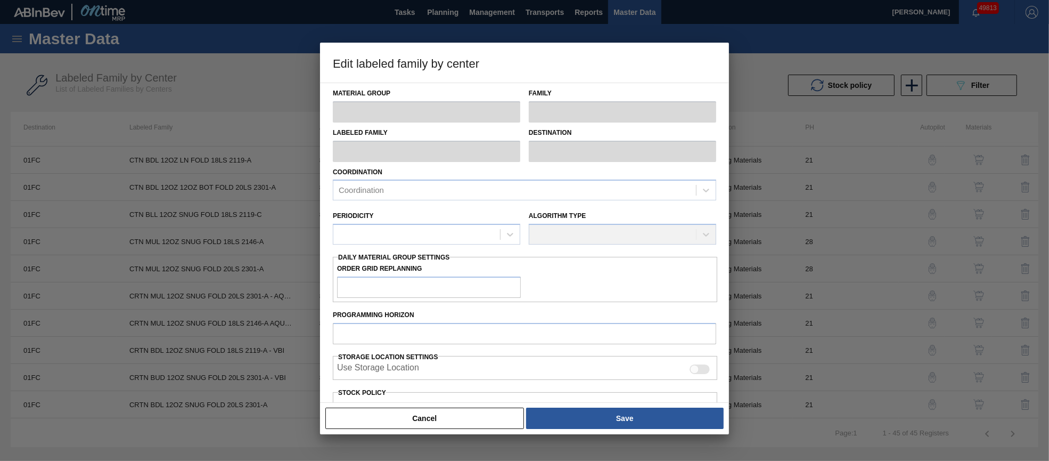
type input "0"
type input "54,900"
type input "0"
checkbox input "true"
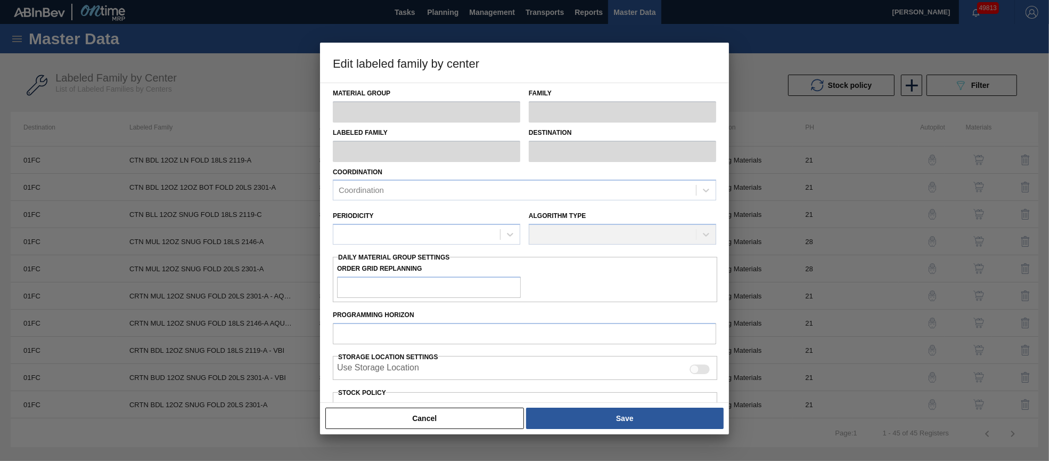
checkbox input "true"
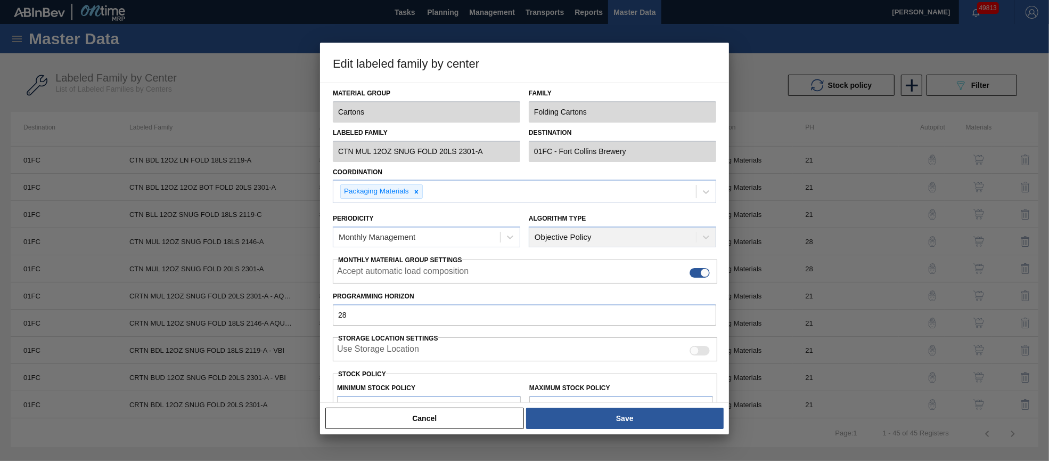
scroll to position [152, 0]
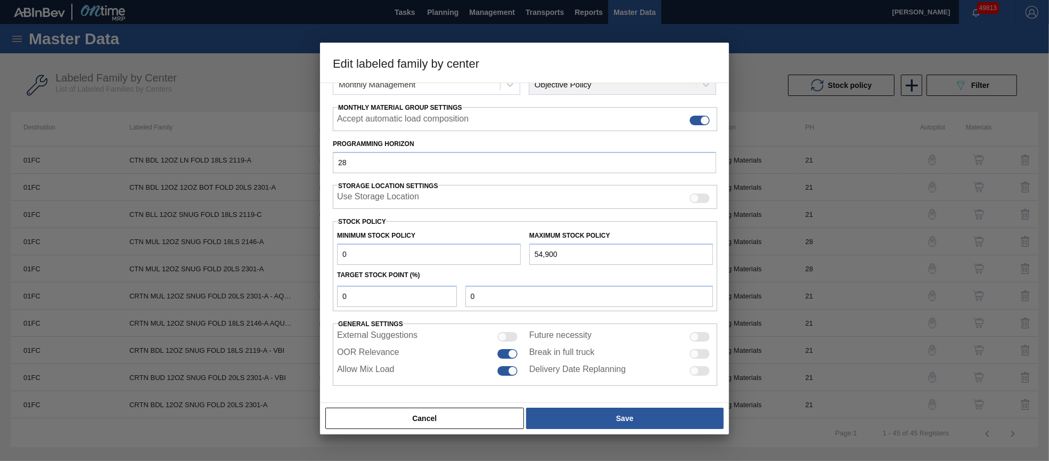
click at [467, 418] on button "Cancel" at bounding box center [424, 417] width 199 height 21
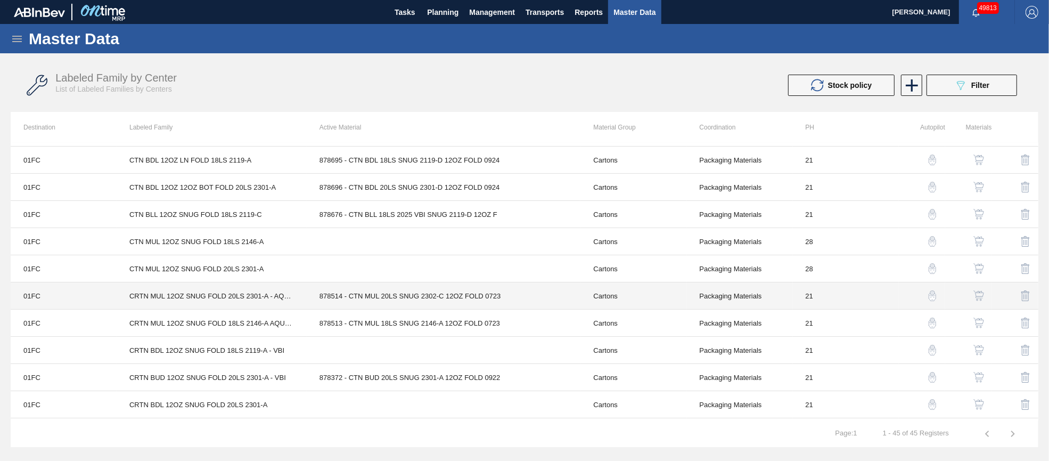
click at [434, 297] on td "878514 - CTN MUL 20LS SNUG 2302-C 12OZ FOLD 0723" at bounding box center [444, 295] width 274 height 27
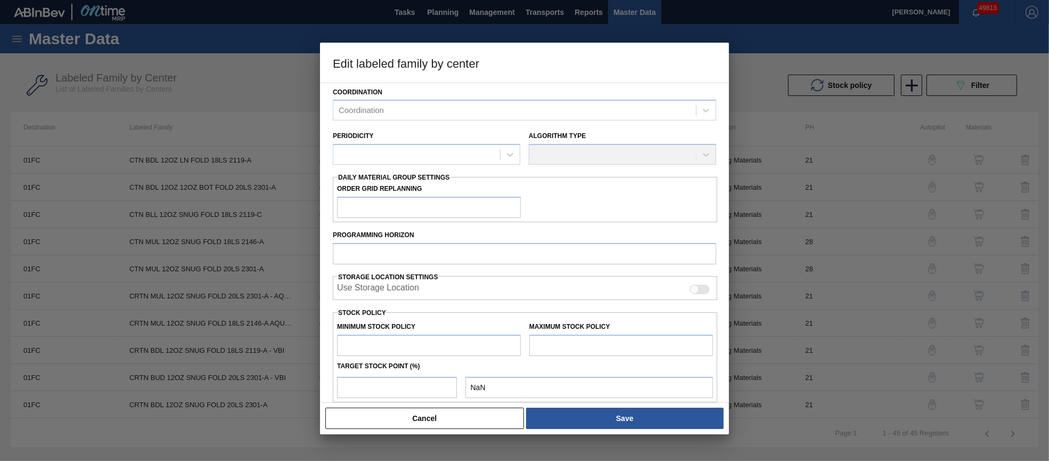
scroll to position [188, 0]
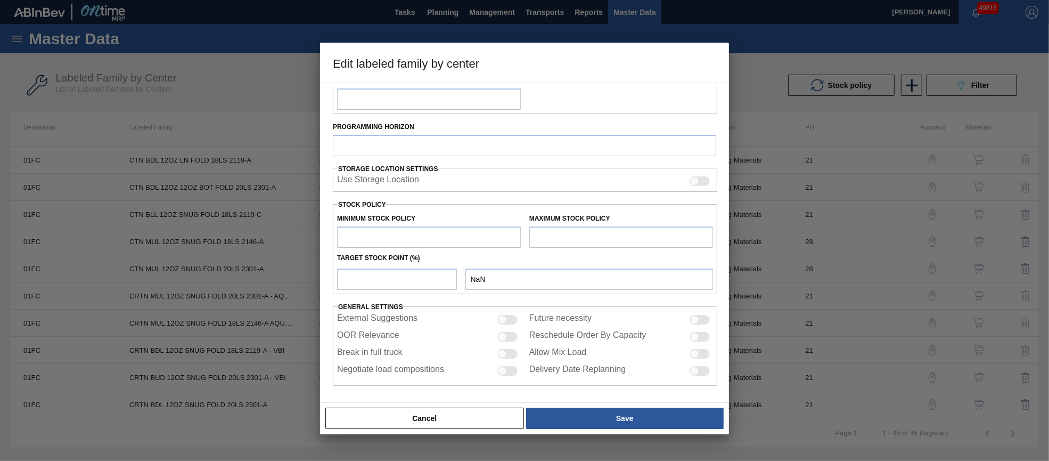
type input "Cartons"
type input "Folding Cartons"
type input "CRTN MUL 12OZ SNUG FOLD 20LS 2301-A - AQUEOUS COATING"
type input "01FC - Fort Collins Brewery"
type input "21"
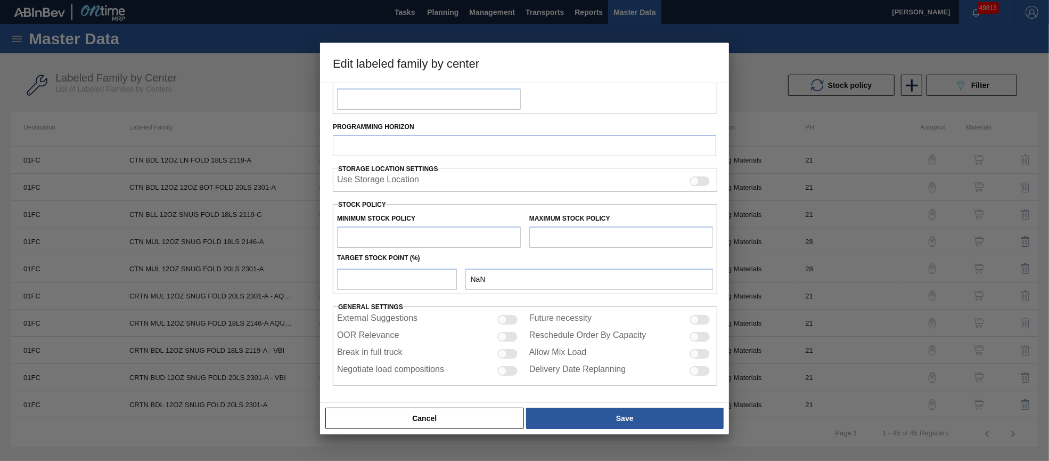
type input "2,880"
type input "18,809"
type input "0"
type input "2,880"
checkbox input "true"
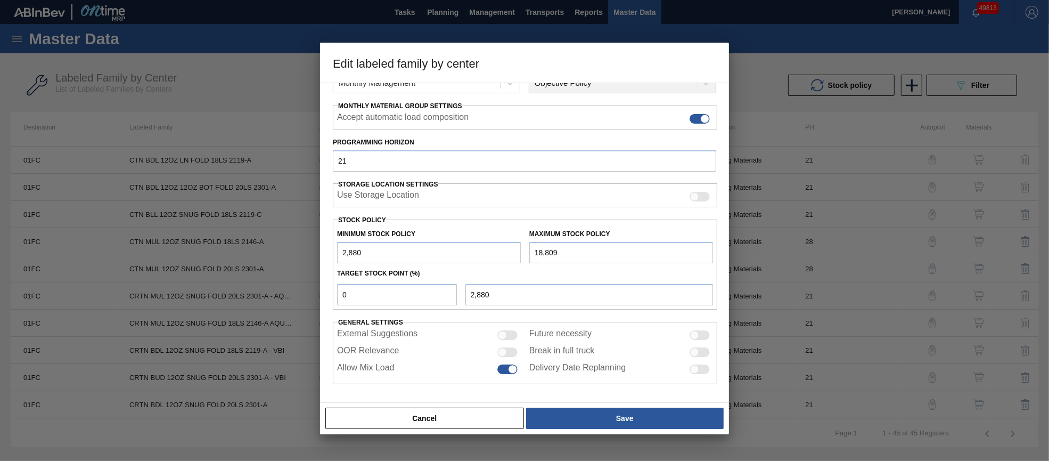
scroll to position [153, 0]
click at [512, 350] on div at bounding box center [507, 353] width 20 height 10
checkbox input "true"
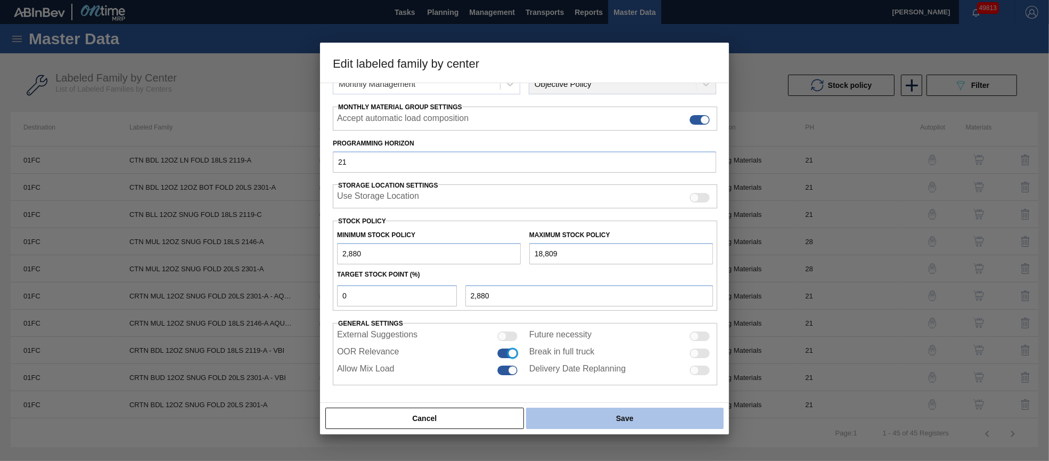
click at [587, 413] on button "Save" at bounding box center [625, 417] width 198 height 21
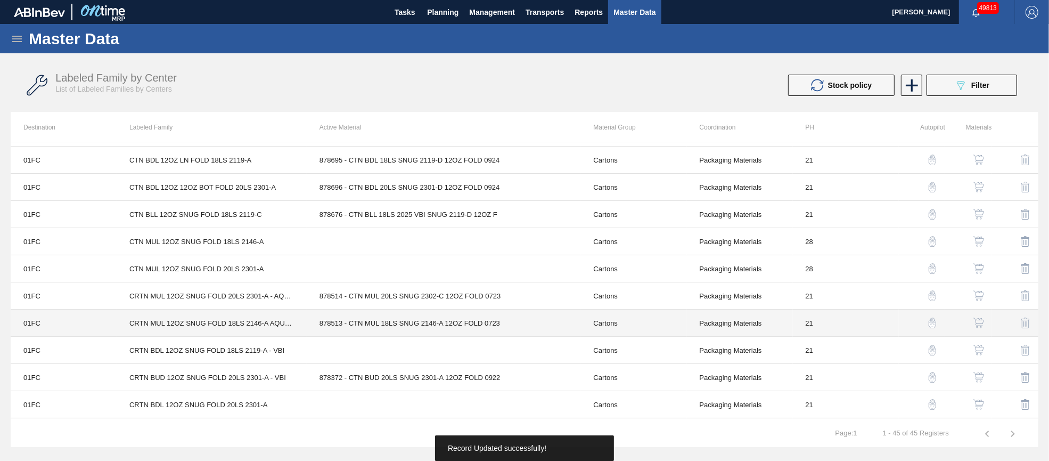
click at [445, 321] on td "878513 - CTN MUL 18LS SNUG 2146-A 12OZ FOLD 0723" at bounding box center [444, 322] width 274 height 27
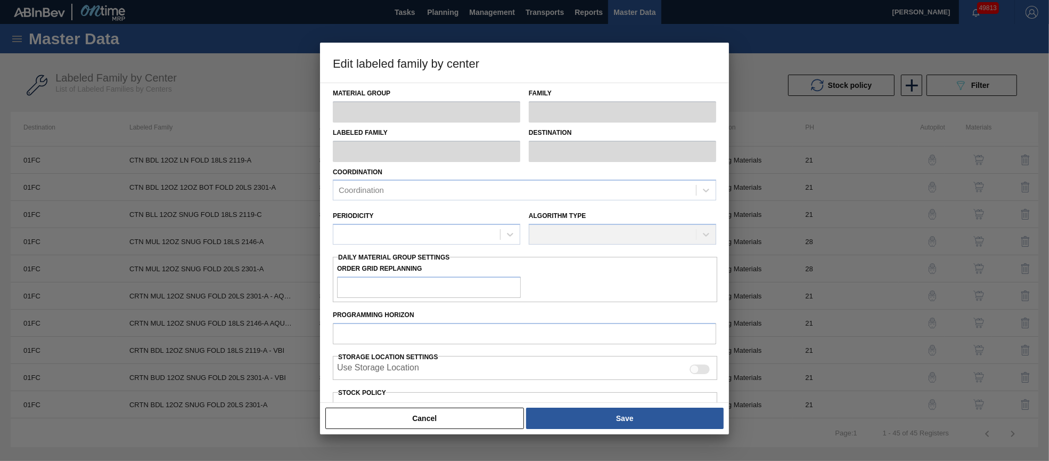
type input "Cartons"
type input "Folding Cartons"
type input "CRTN MUL 12OZ SNUG FOLD 18LS 2146-A AQUEOUS COATING"
type input "01FC - Fort Collins Brewery"
type input "21"
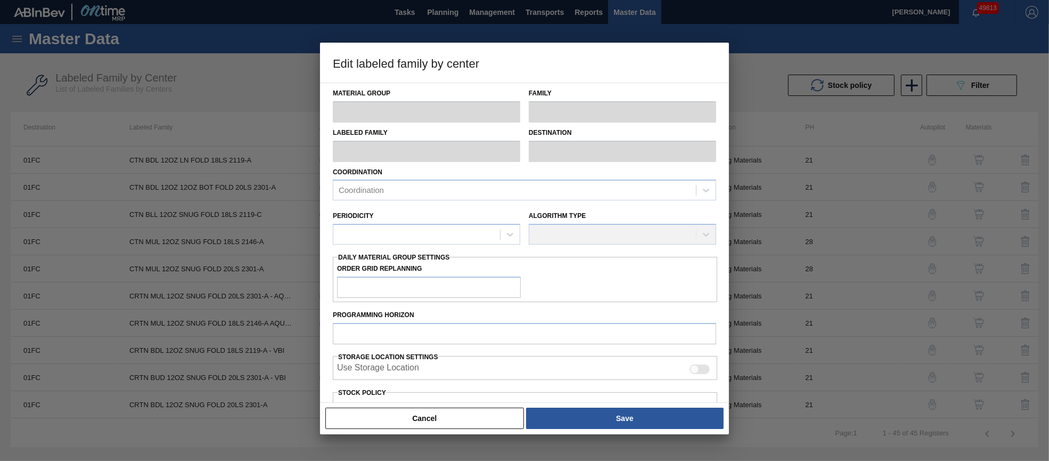
type input "20,000"
type input "78,443"
type input "0"
type input "20,000"
checkbox input "true"
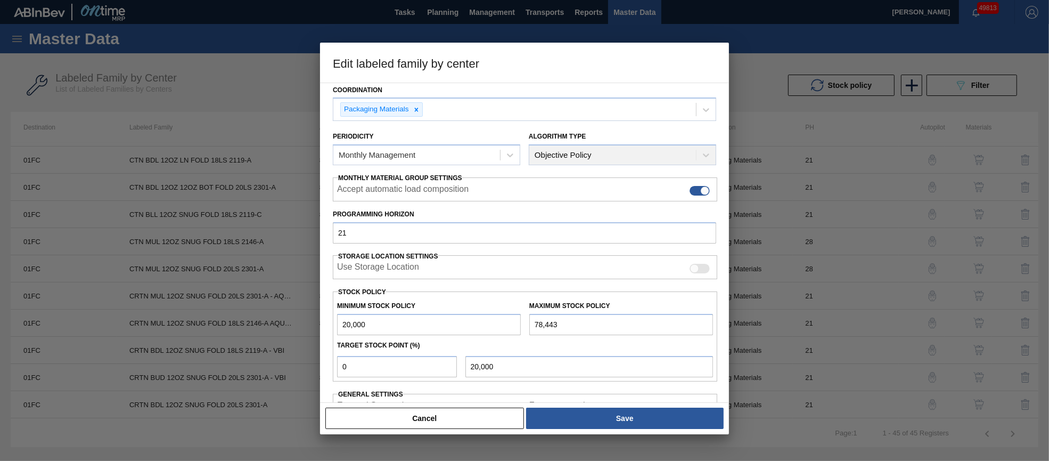
scroll to position [152, 0]
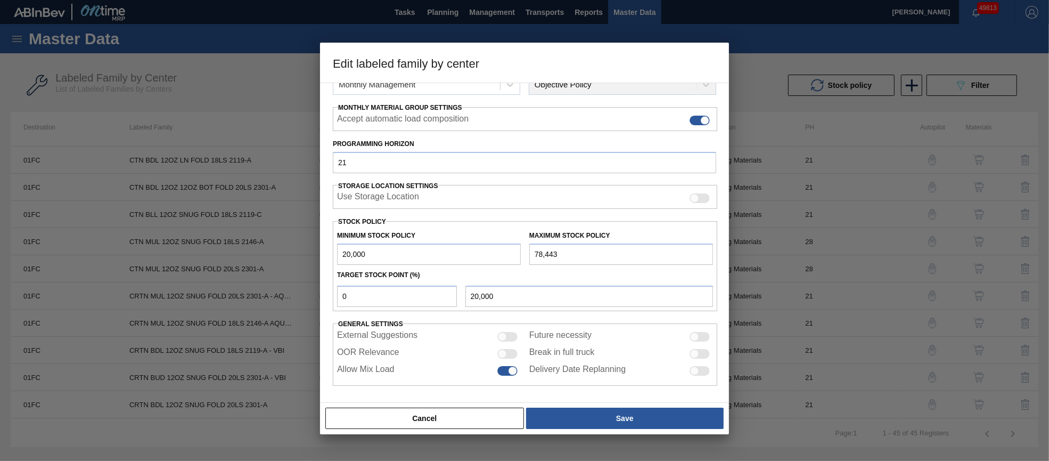
click at [509, 352] on div at bounding box center [507, 354] width 20 height 10
checkbox input "true"
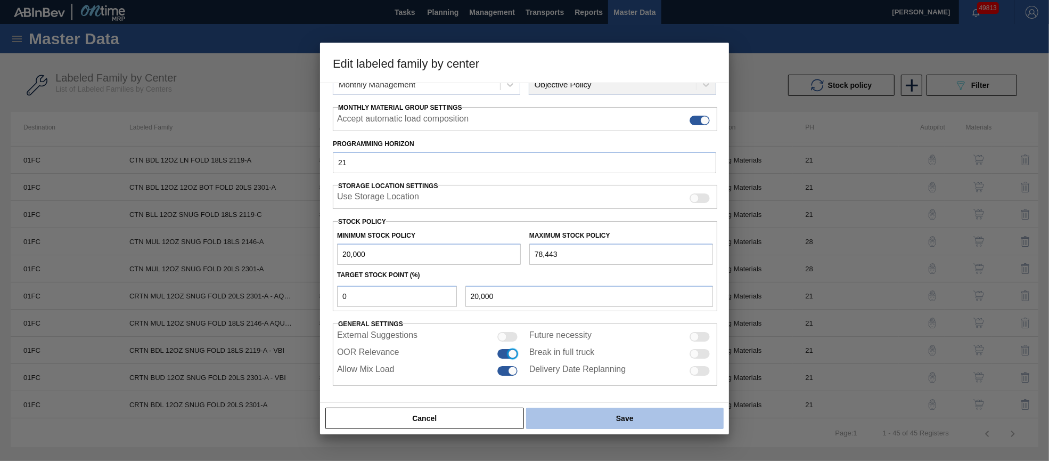
click at [589, 414] on button "Save" at bounding box center [625, 417] width 198 height 21
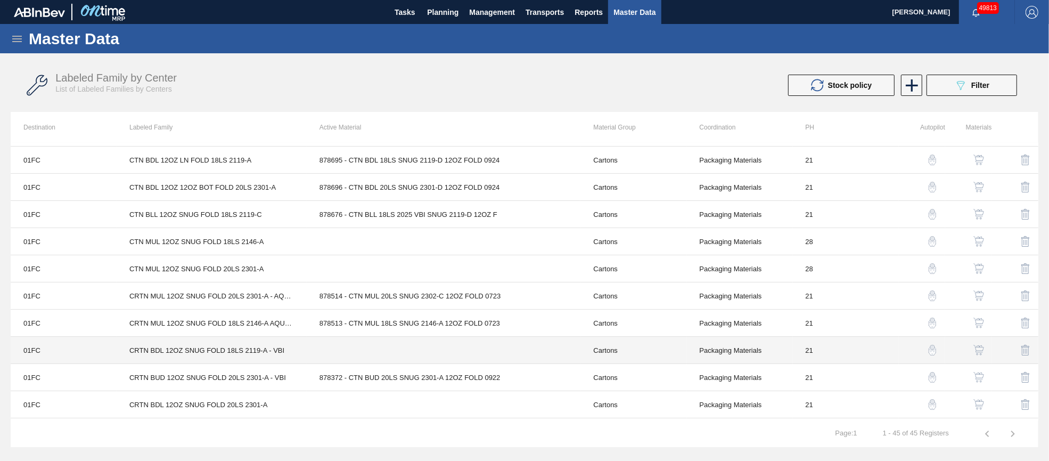
click at [442, 350] on td at bounding box center [444, 349] width 274 height 27
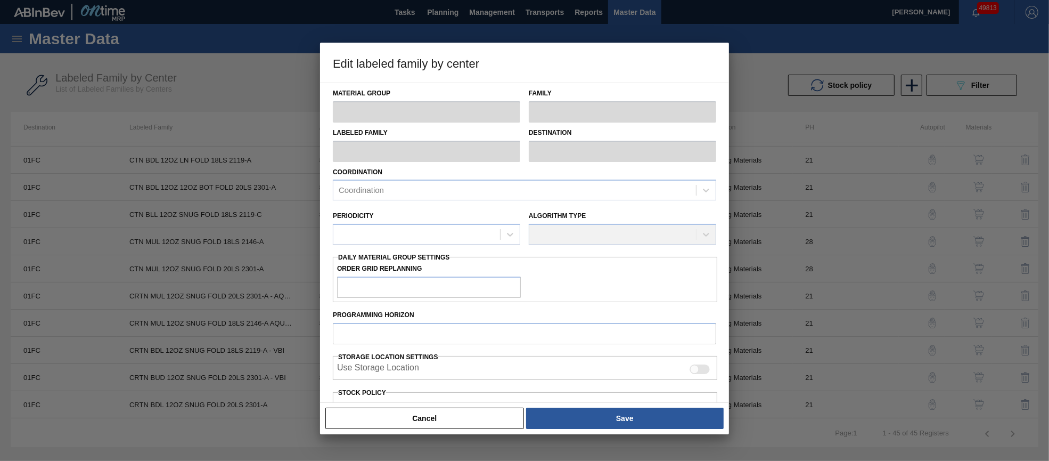
type input "Cartons"
type input "Folding Cartons"
type input "CRTN BDL 12OZ SNUG FOLD 18LS 2119-A - VBI"
type input "01FC - Fort Collins Brewery"
type input "21"
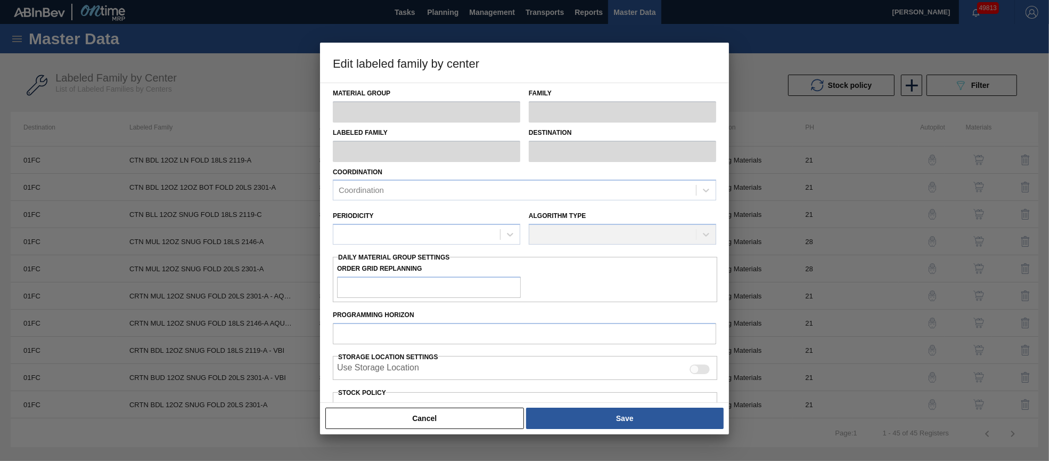
type input "6,491"
type input "56,360"
type input "0"
type input "6,491"
checkbox input "true"
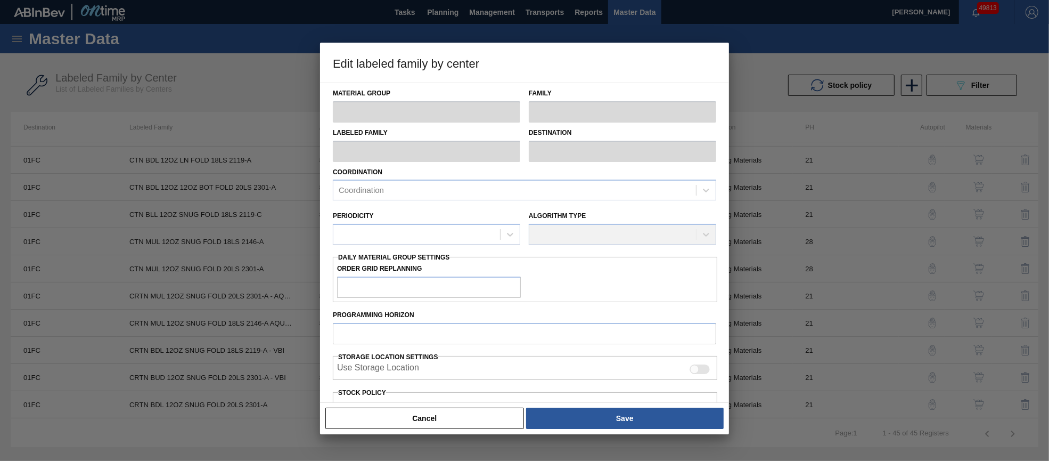
checkbox input "true"
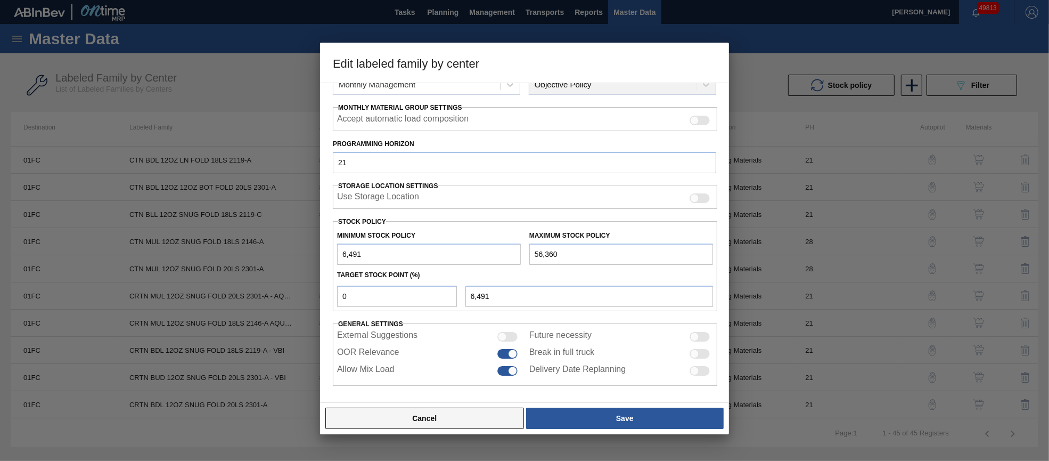
click at [471, 414] on button "Cancel" at bounding box center [424, 417] width 199 height 21
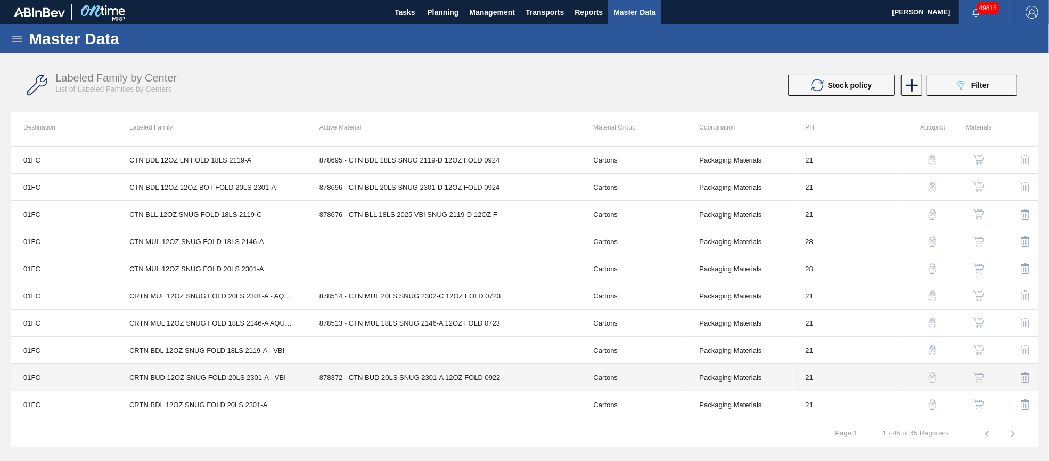
click at [447, 374] on td "878372 - CTN BUD 20LS SNUG 2301-A 12OZ FOLD 0922" at bounding box center [444, 377] width 274 height 27
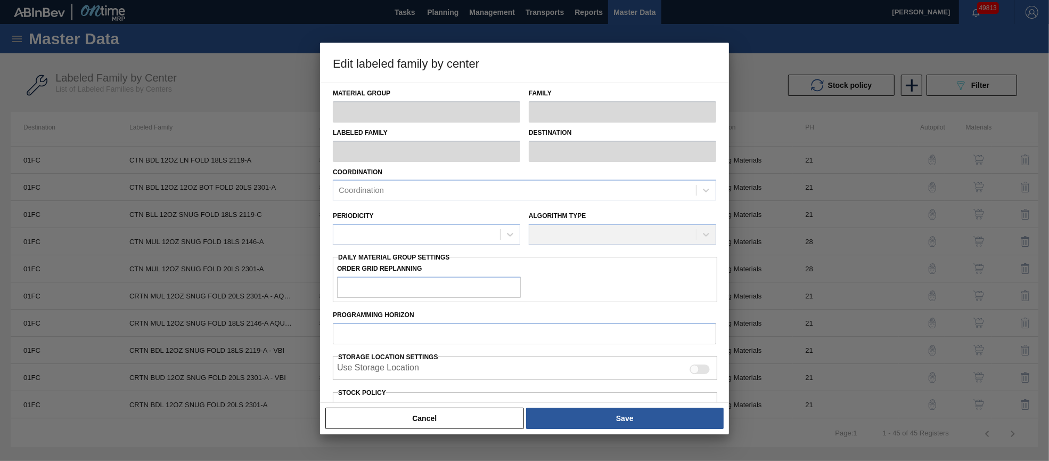
type input "Cartons"
type input "Folding Cartons"
type input "CRTN BUD 12OZ SNUG FOLD 20LS 2301-A - VBI"
type input "01FC - Fort Collins Brewery"
type input "21"
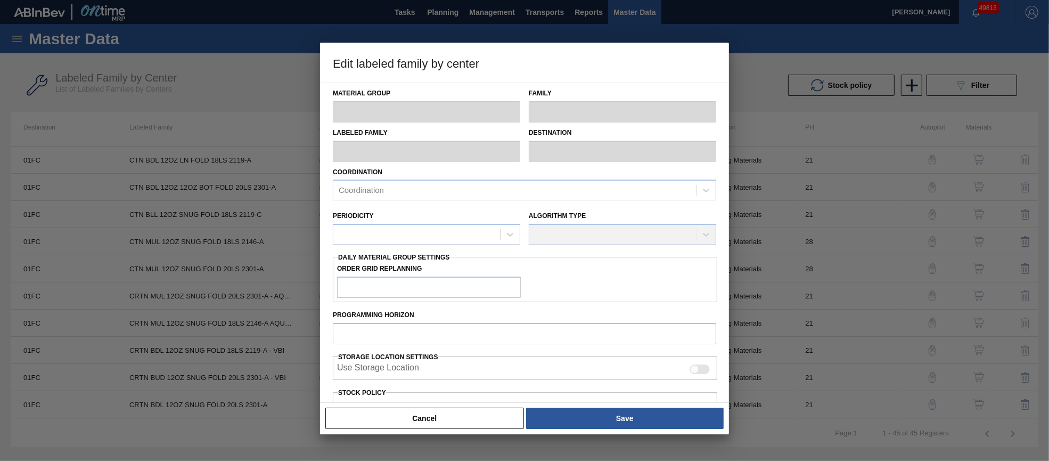
type input "4,531"
type input "35,068"
type input "0"
type input "4,531"
checkbox input "true"
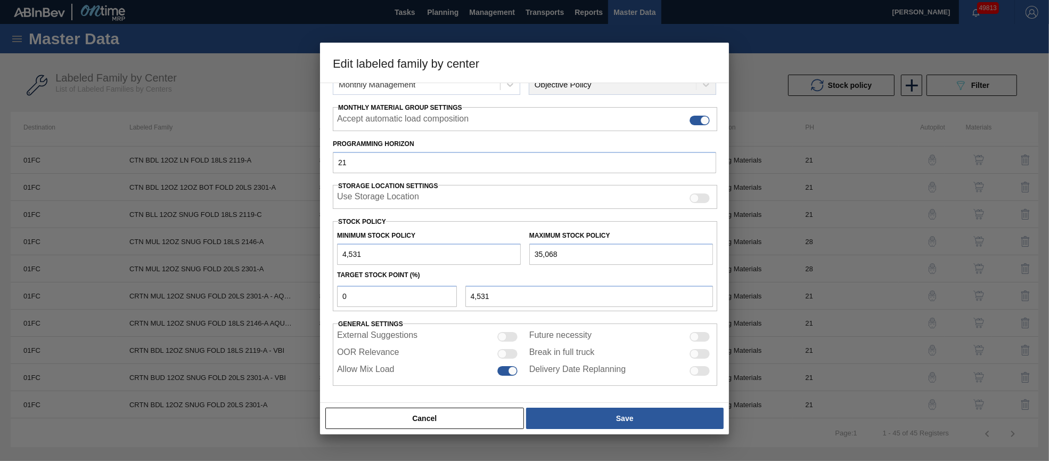
click at [509, 349] on div at bounding box center [507, 354] width 20 height 10
checkbox input "true"
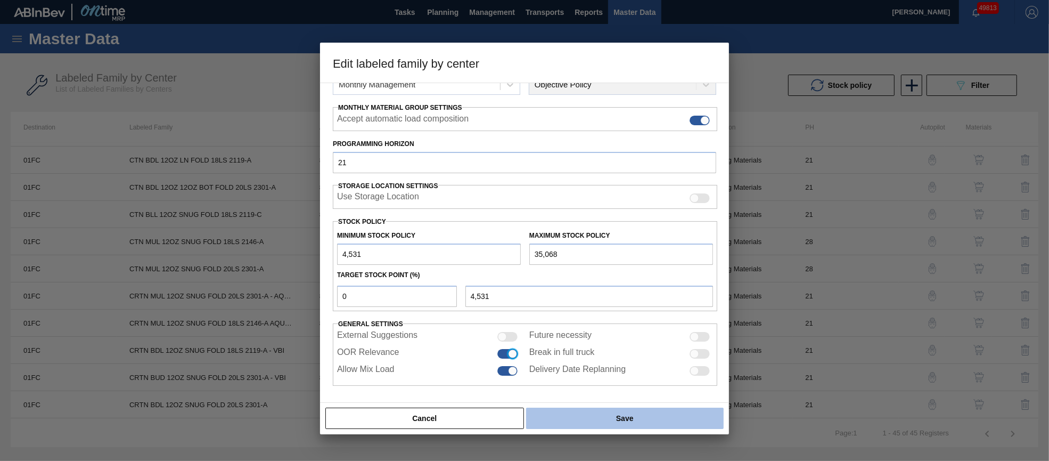
click at [573, 415] on button "Save" at bounding box center [625, 417] width 198 height 21
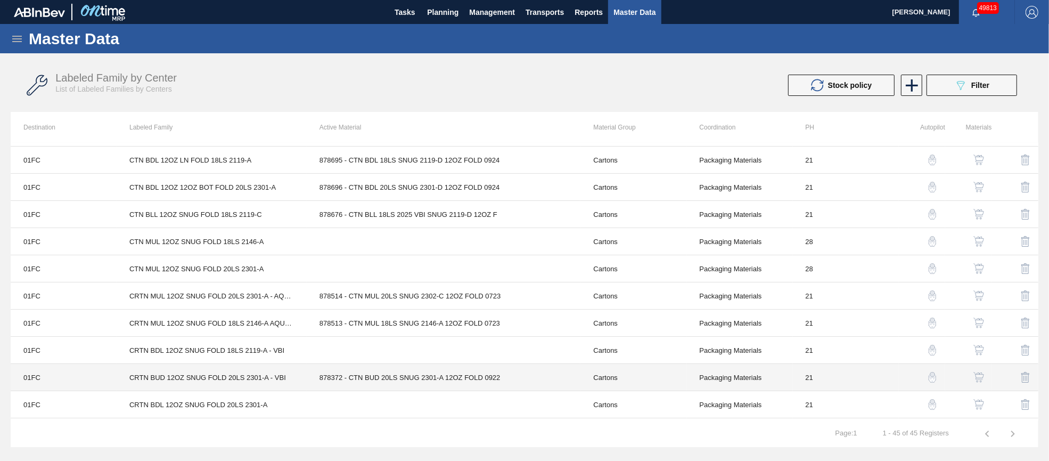
click at [439, 372] on td "878372 - CTN BUD 20LS SNUG 2301-A 12OZ FOLD 0922" at bounding box center [444, 377] width 274 height 27
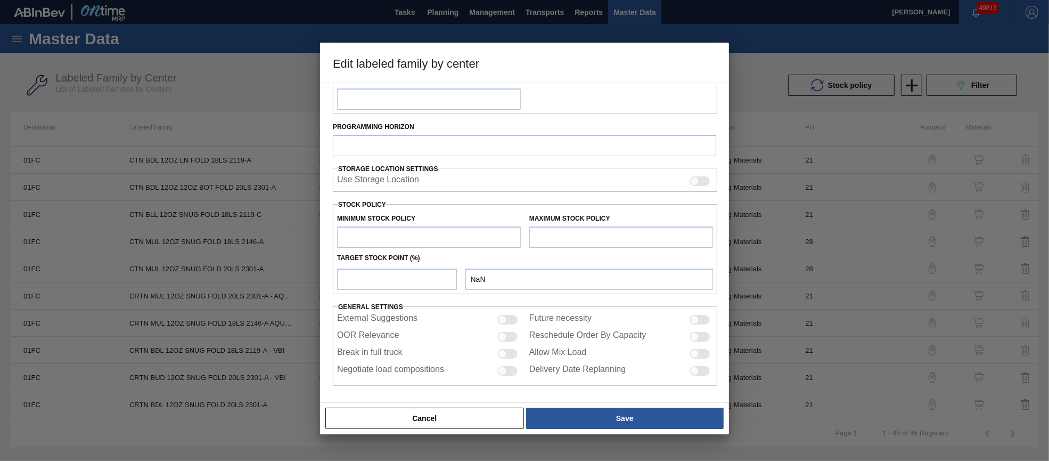
type input "Cartons"
type input "Folding Cartons"
type input "CRTN BUD 12OZ SNUG FOLD 20LS 2301-A - VBI"
type input "01FC - Fort Collins Brewery"
type input "21"
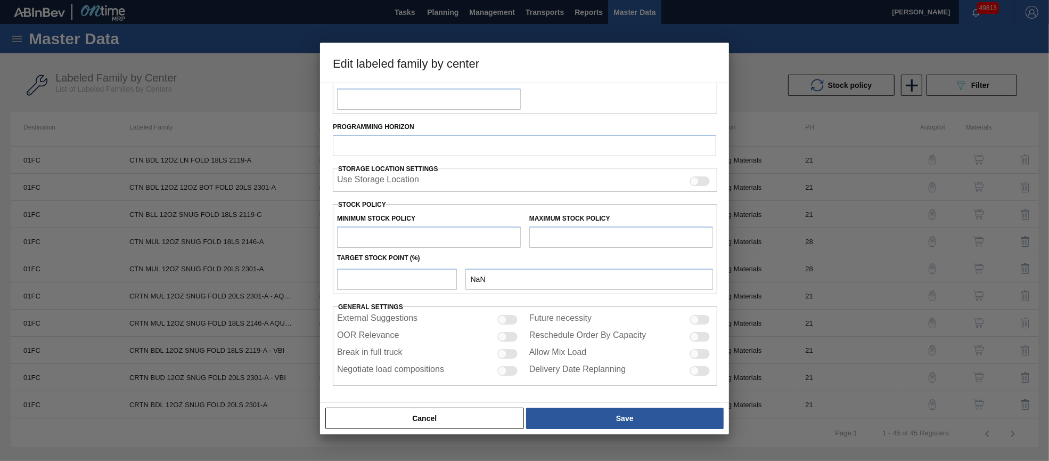
type input "4,531"
type input "35,068"
type input "0"
type input "4,531"
checkbox input "true"
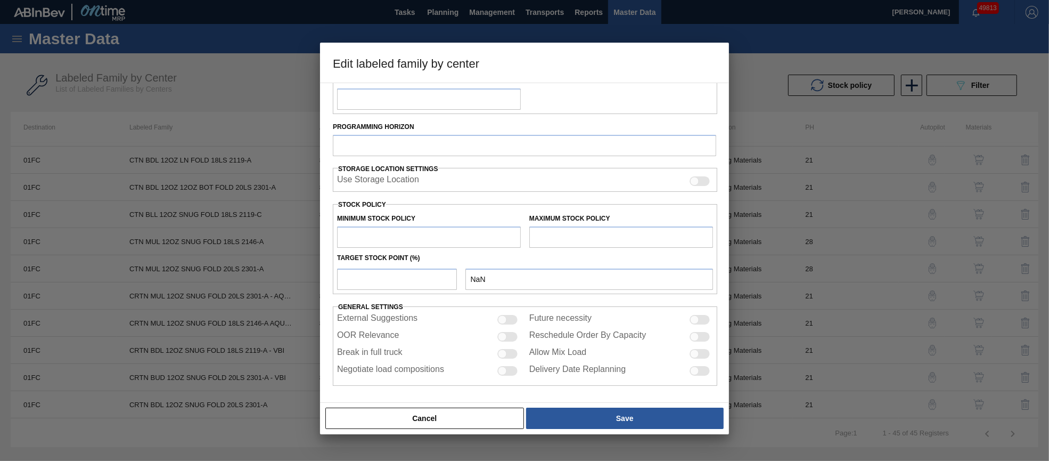
checkbox input "true"
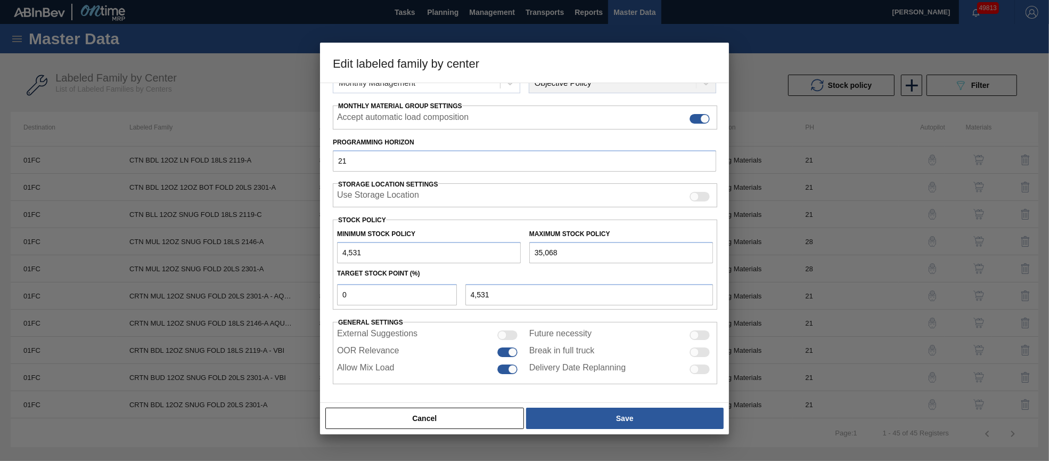
scroll to position [153, 0]
click at [442, 415] on button "Cancel" at bounding box center [424, 417] width 199 height 21
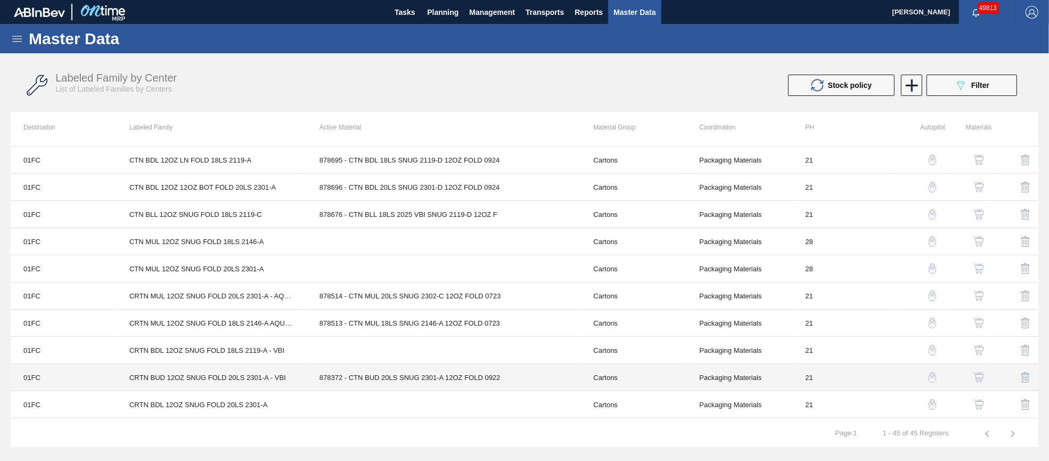
click at [405, 353] on td at bounding box center [444, 349] width 274 height 27
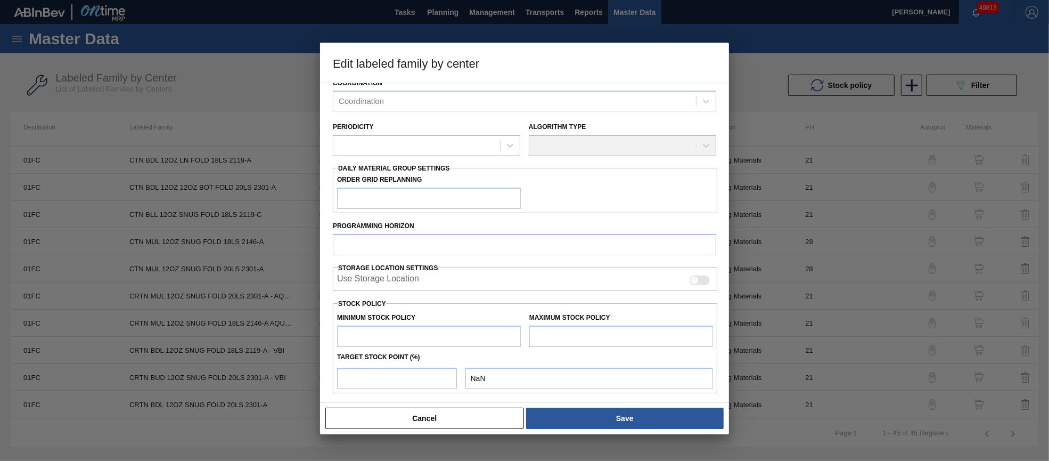
type input "Cartons"
type input "Folding Cartons"
type input "CRTN BDL 12OZ SNUG FOLD 18LS 2119-A - VBI"
type input "01FC - Fort Collins Brewery"
type input "21"
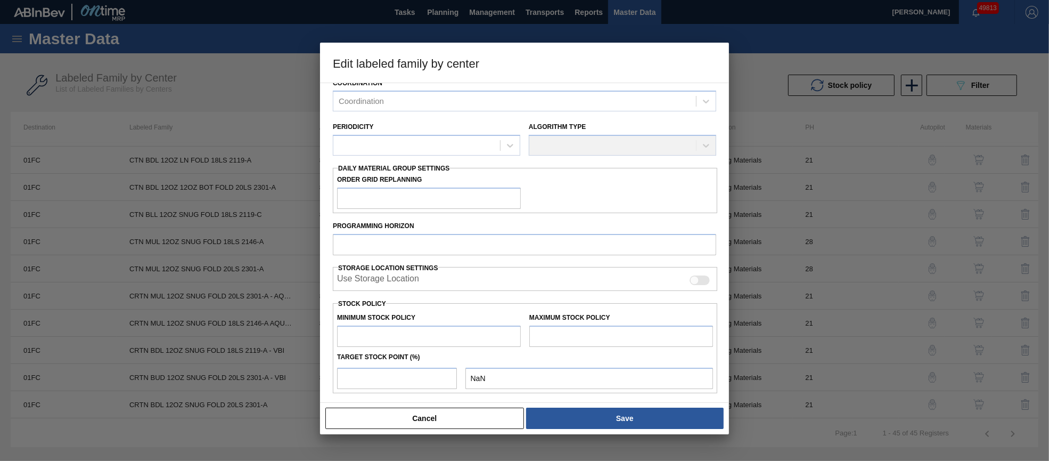
type input "6,491"
type input "56,360"
type input "0"
type input "6,491"
checkbox input "true"
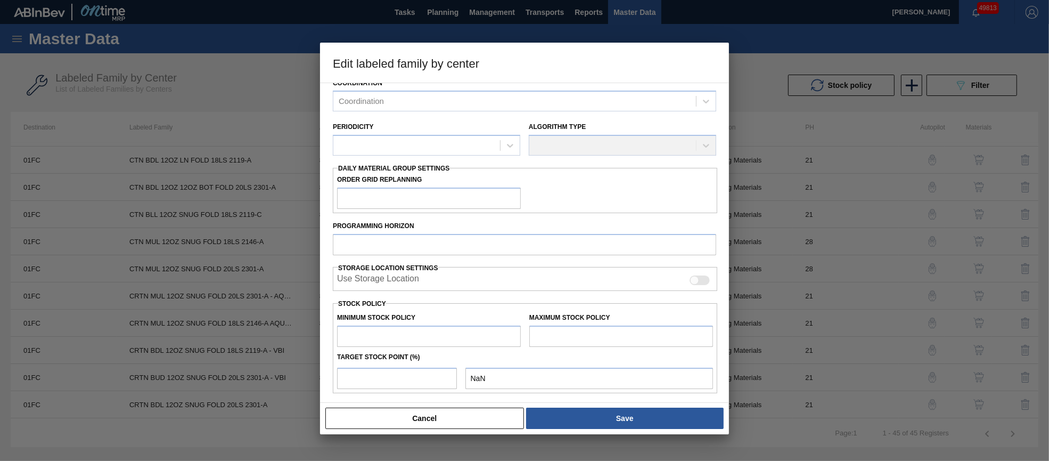
checkbox input "true"
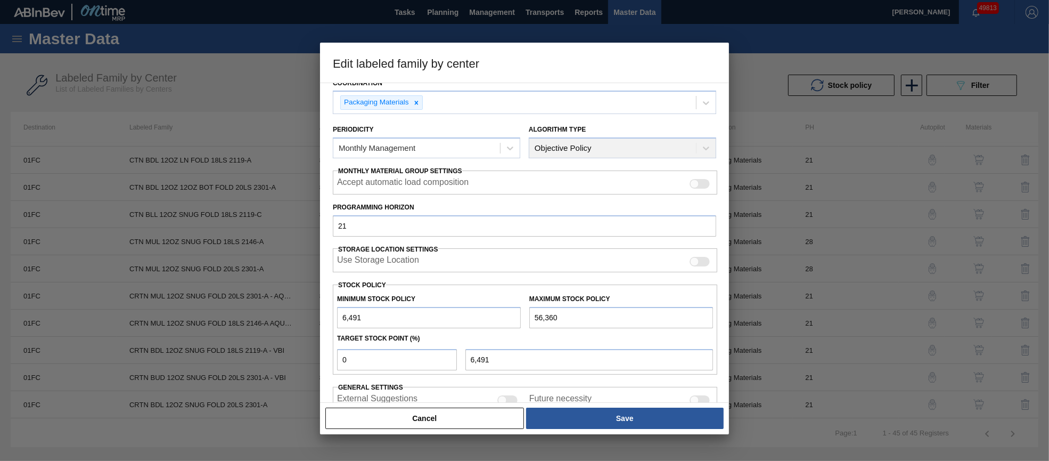
scroll to position [152, 0]
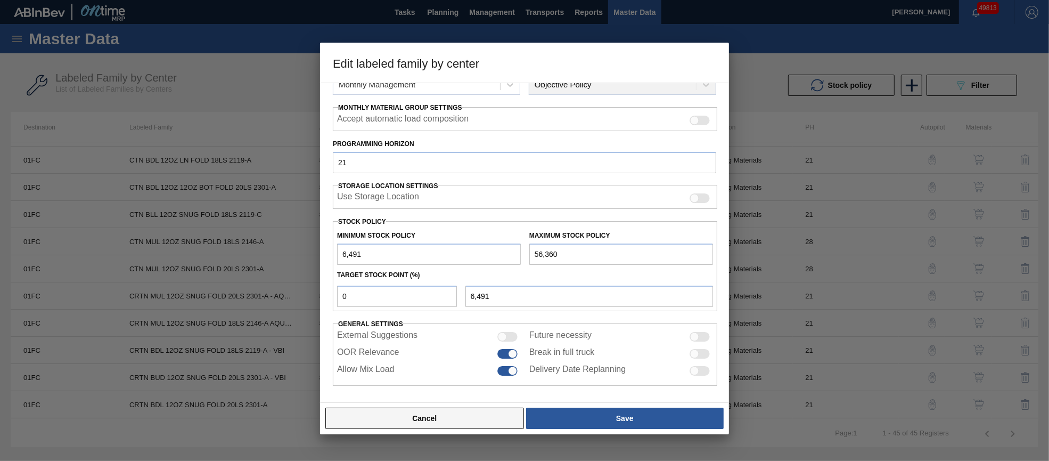
click at [468, 425] on button "Cancel" at bounding box center [424, 417] width 199 height 21
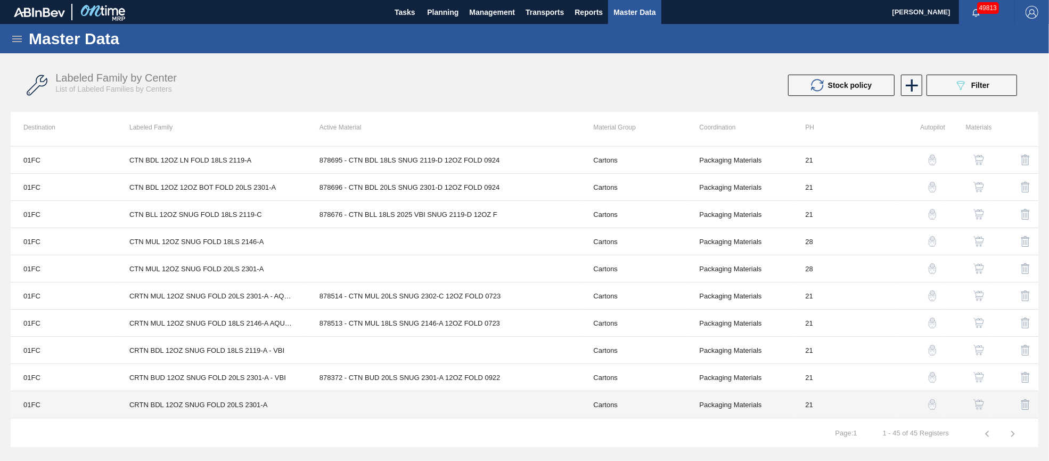
click at [417, 405] on td at bounding box center [444, 404] width 274 height 27
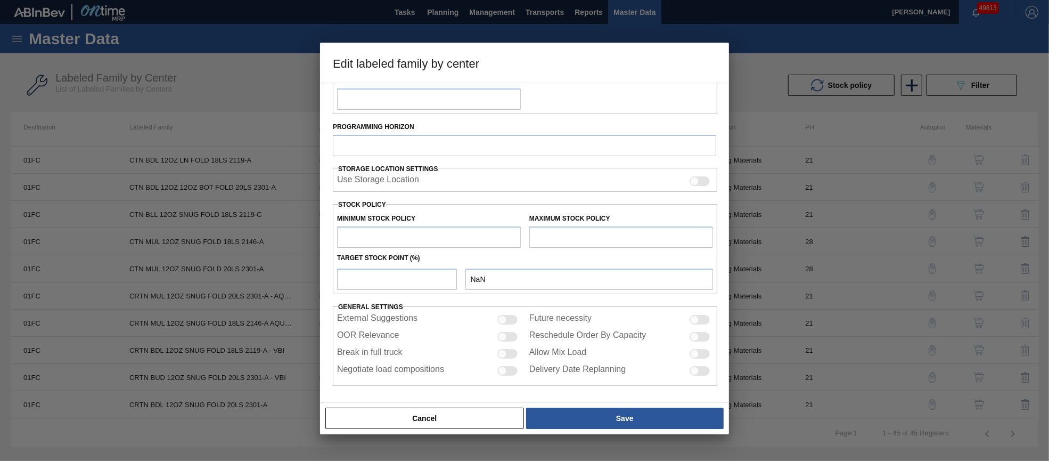
type input "Cartons"
type input "Folding Cartons"
type input "CRTN BDL 12OZ SNUG FOLD 20LS 2301-A"
type input "01FC - Fort Collins Brewery"
type input "21"
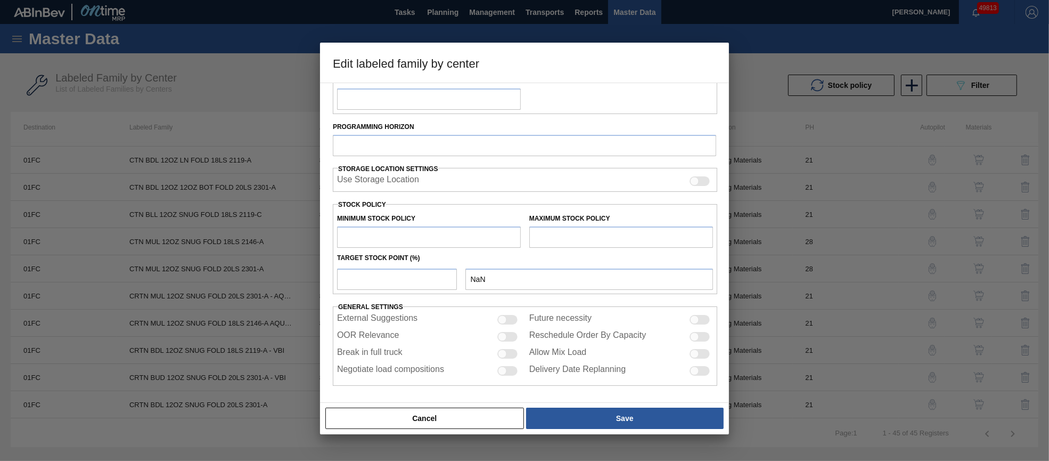
type input "5,448"
type input "54,817"
type input "0"
type input "5,448"
checkbox input "true"
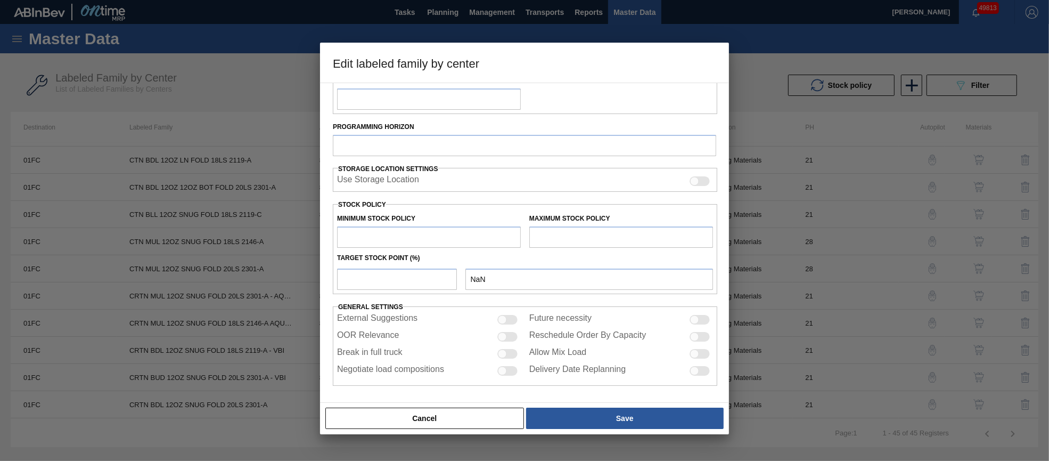
checkbox input "true"
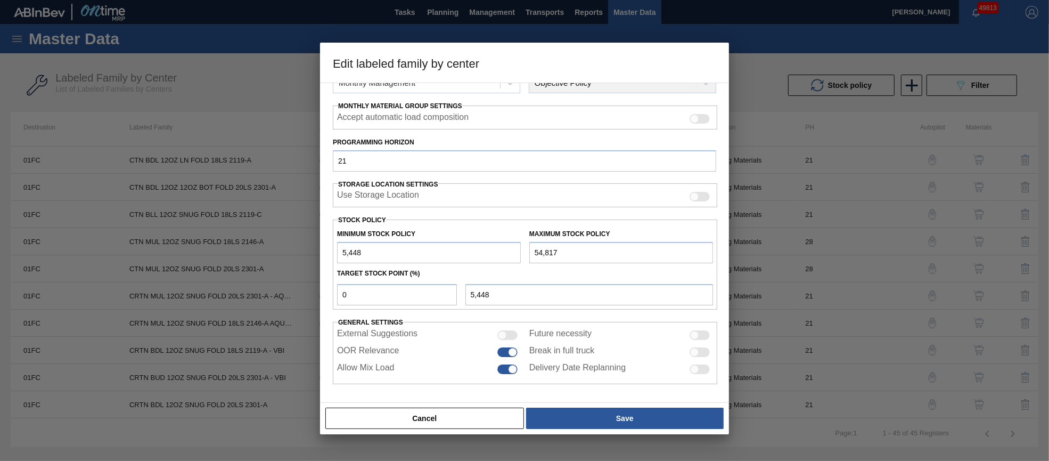
scroll to position [153, 0]
click at [462, 412] on button "Cancel" at bounding box center [424, 417] width 199 height 21
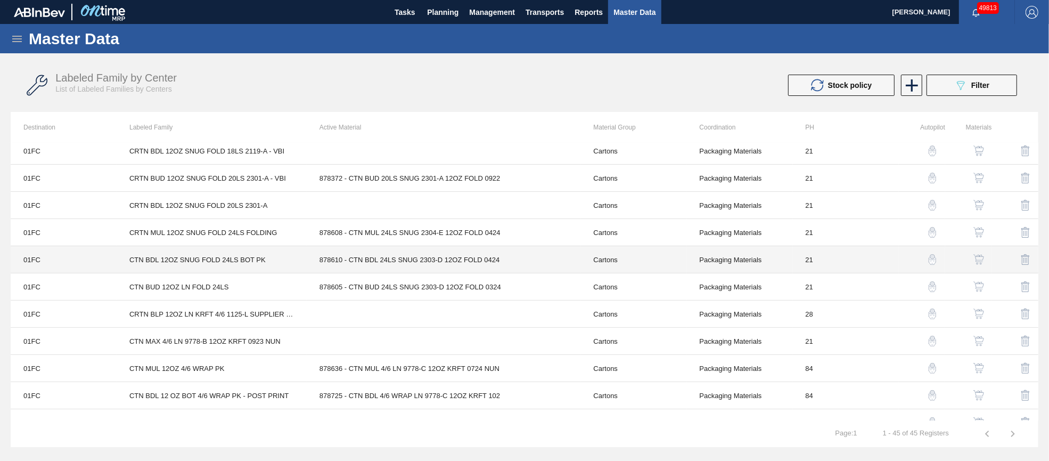
scroll to position [399, 0]
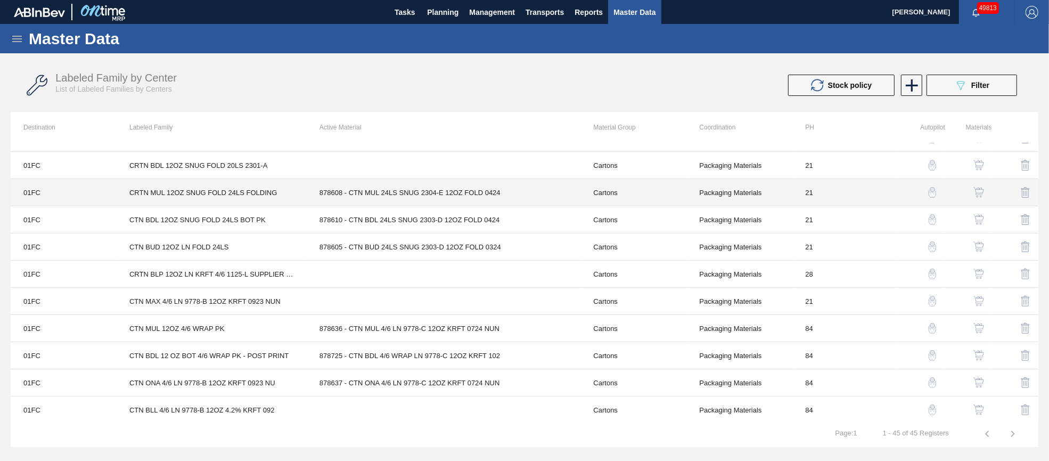
click at [442, 195] on td "878608 - CTN MUL 24LS SNUG 2304-E 12OZ FOLD 0424" at bounding box center [444, 192] width 274 height 27
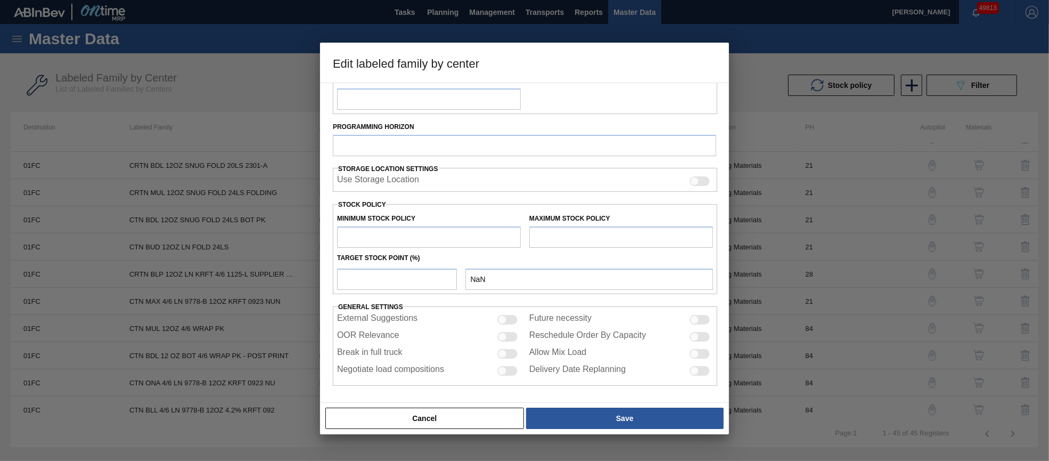
type input "Cartons"
type input "Folding Cartons"
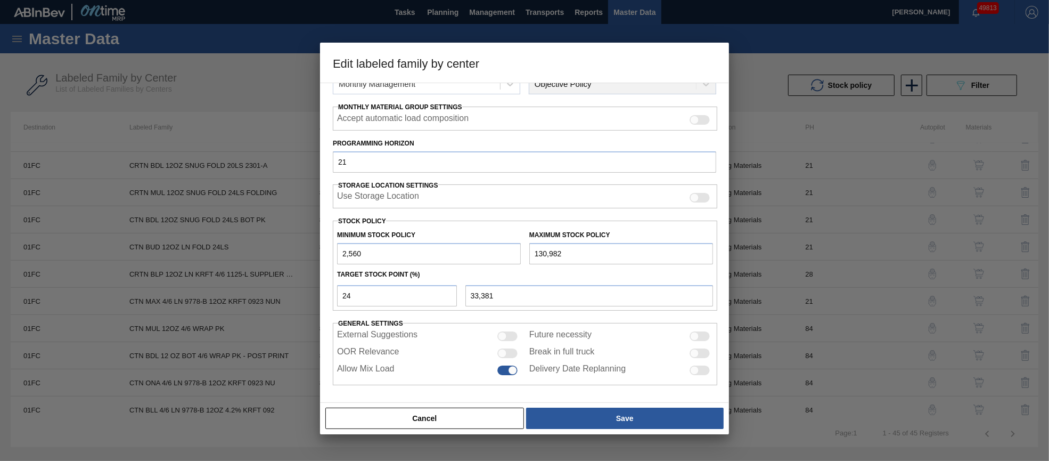
click at [511, 354] on div at bounding box center [507, 353] width 20 height 10
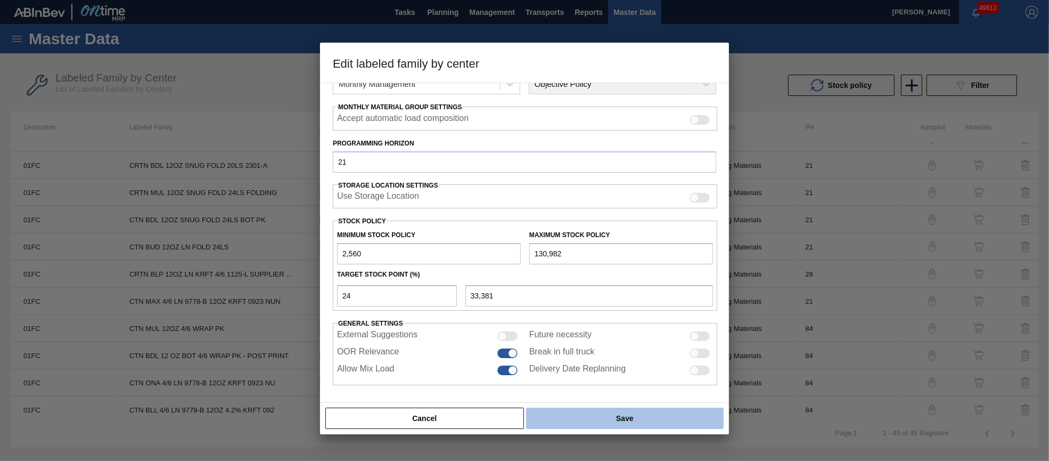
click at [581, 411] on button "Save" at bounding box center [625, 417] width 198 height 21
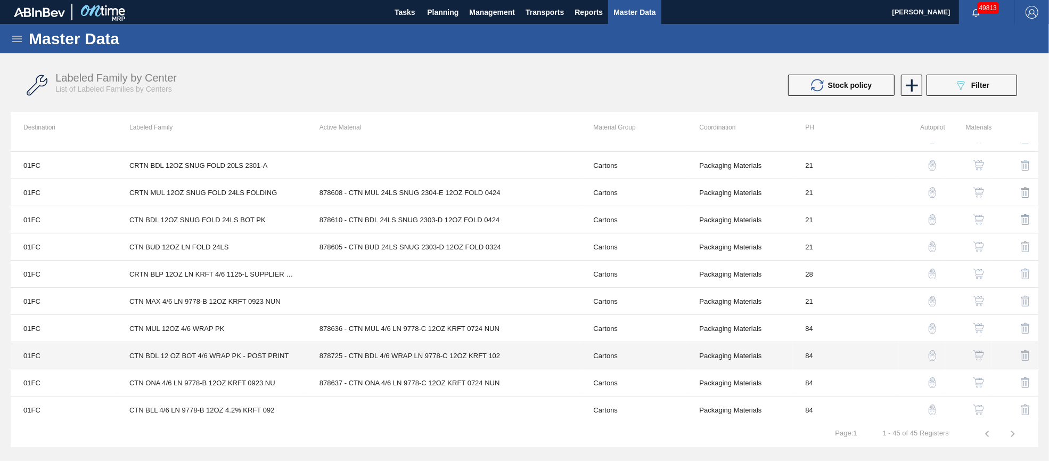
click at [426, 353] on td "878725 - CTN BDL 4/6 WRAP LN 9778-C 12OZ KRFT 102" at bounding box center [444, 355] width 274 height 27
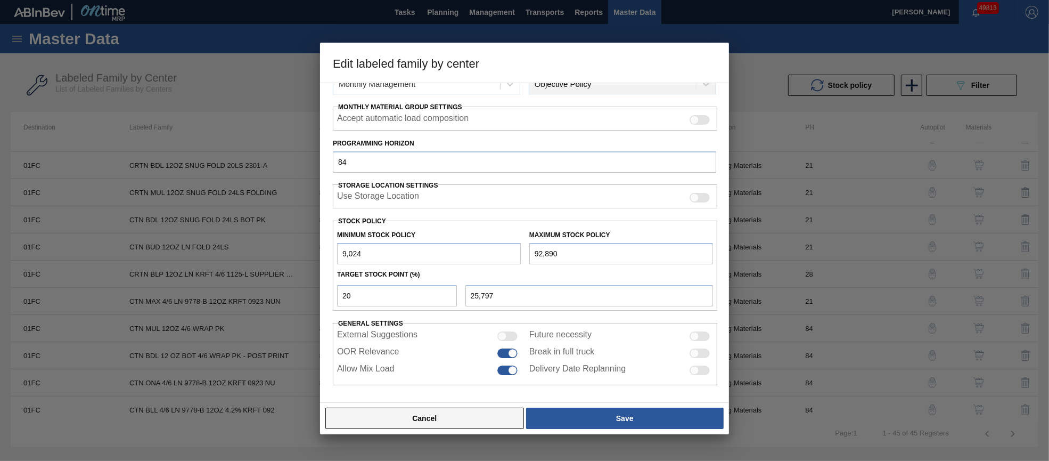
click at [463, 426] on button "Cancel" at bounding box center [424, 417] width 199 height 21
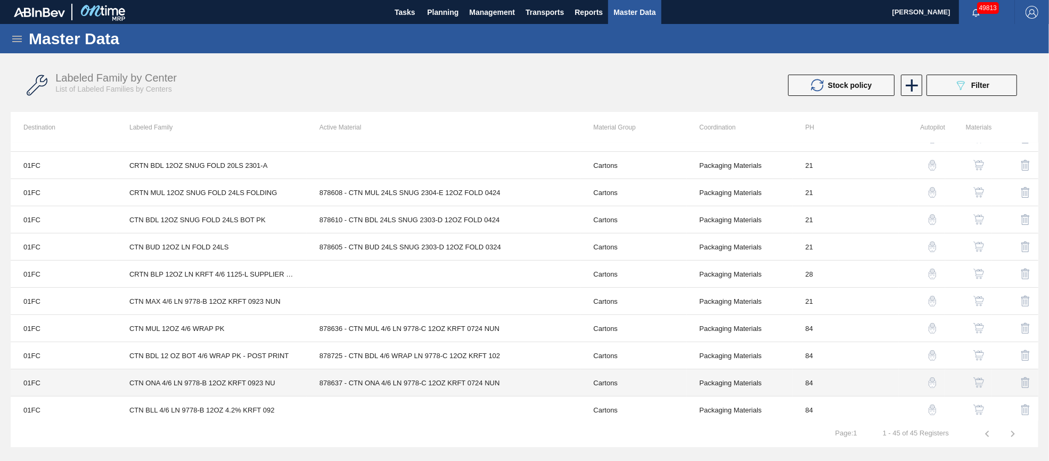
click at [458, 387] on td "878637 - CTN ONA 4/6 LN 9778-C 12OZ KRFT 0724 NUN" at bounding box center [444, 382] width 274 height 27
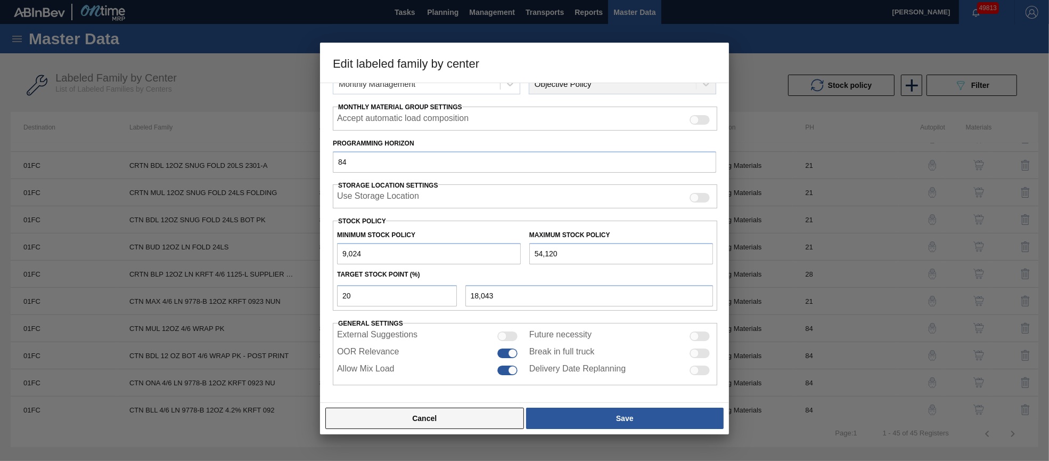
click at [476, 414] on button "Cancel" at bounding box center [424, 417] width 199 height 21
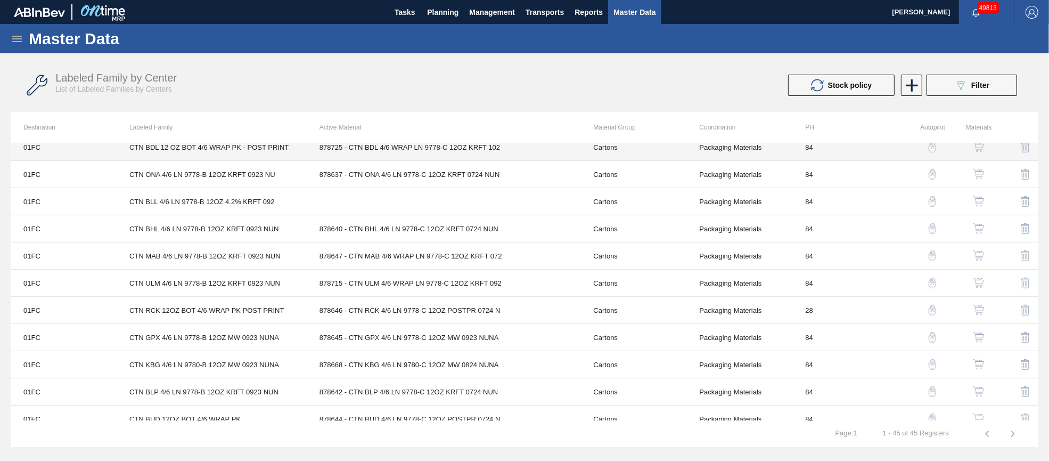
scroll to position [639, 0]
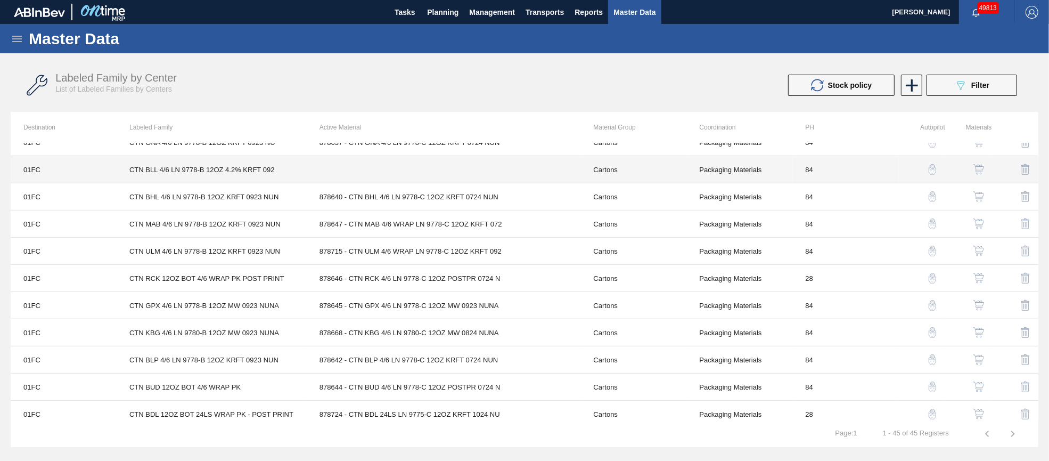
click at [408, 163] on td at bounding box center [444, 169] width 274 height 27
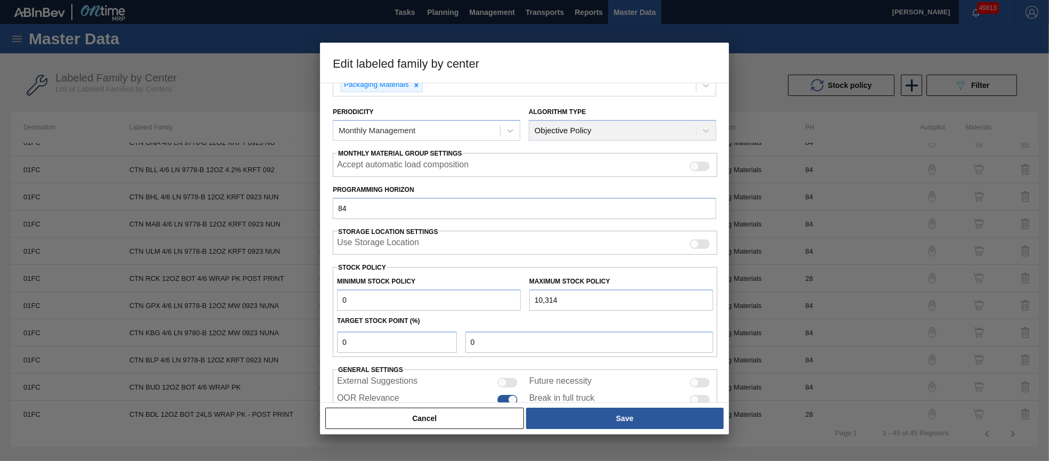
scroll to position [152, 0]
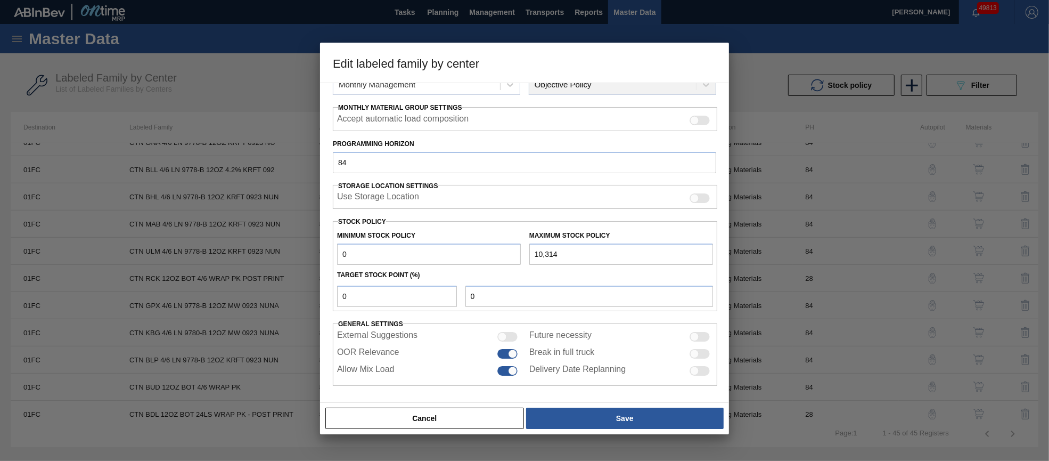
click at [466, 424] on button "Cancel" at bounding box center [424, 417] width 199 height 21
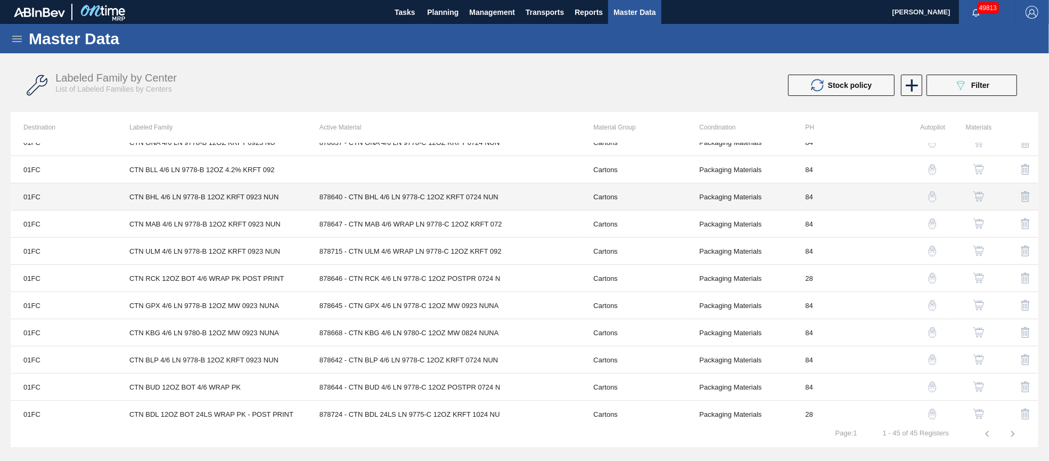
click at [440, 196] on td "878640 - CTN BHL 4/6 LN 9778-C 12OZ KRFT 0724 NUN" at bounding box center [444, 196] width 274 height 27
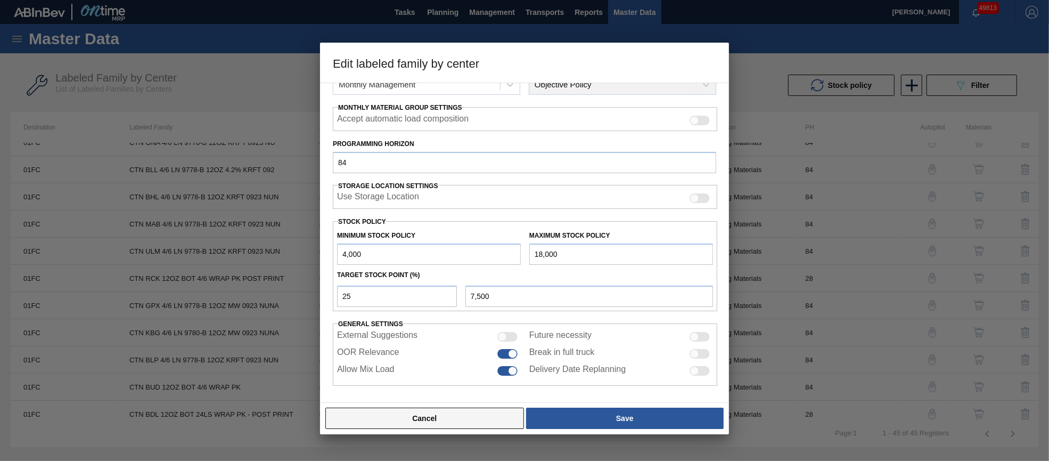
click at [438, 413] on button "Cancel" at bounding box center [424, 417] width 199 height 21
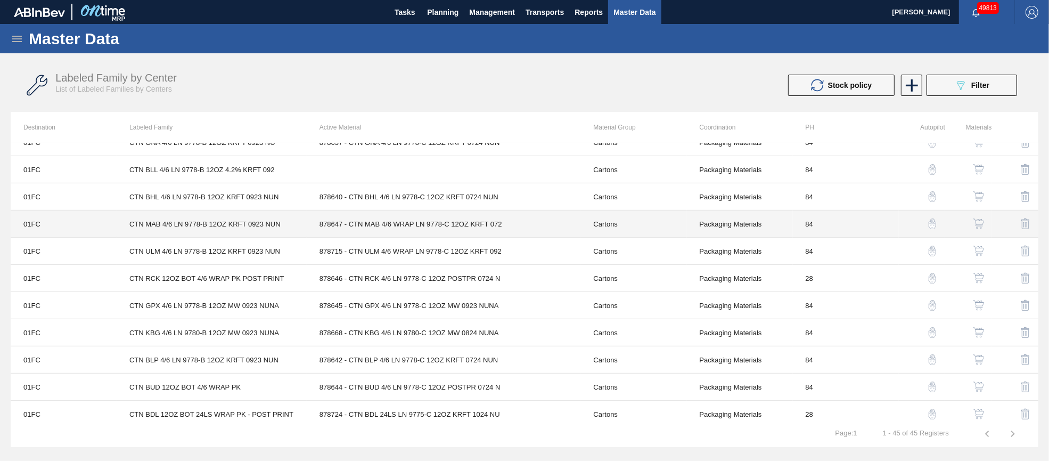
click at [447, 229] on td "878647 - CTN MAB 4/6 WRAP LN 9778-C 12OZ KRFT 072" at bounding box center [444, 223] width 274 height 27
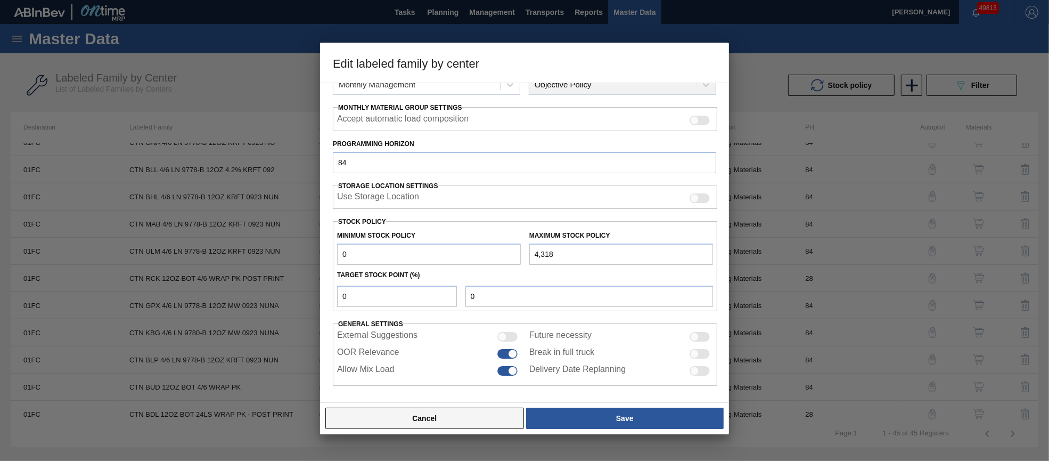
click at [477, 417] on button "Cancel" at bounding box center [424, 417] width 199 height 21
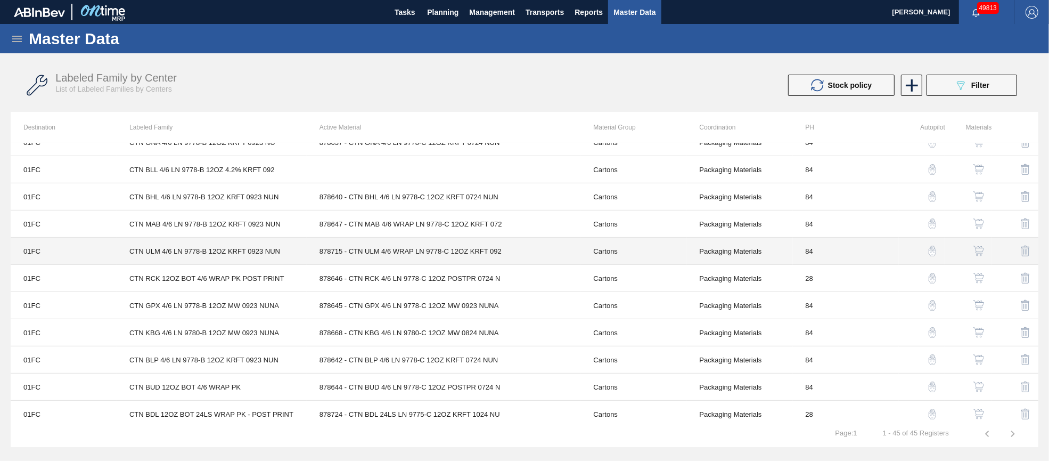
click at [460, 250] on td "878715 - CTN ULM 4/6 WRAP LN 9778-C 12OZ KRFT 092" at bounding box center [444, 250] width 274 height 27
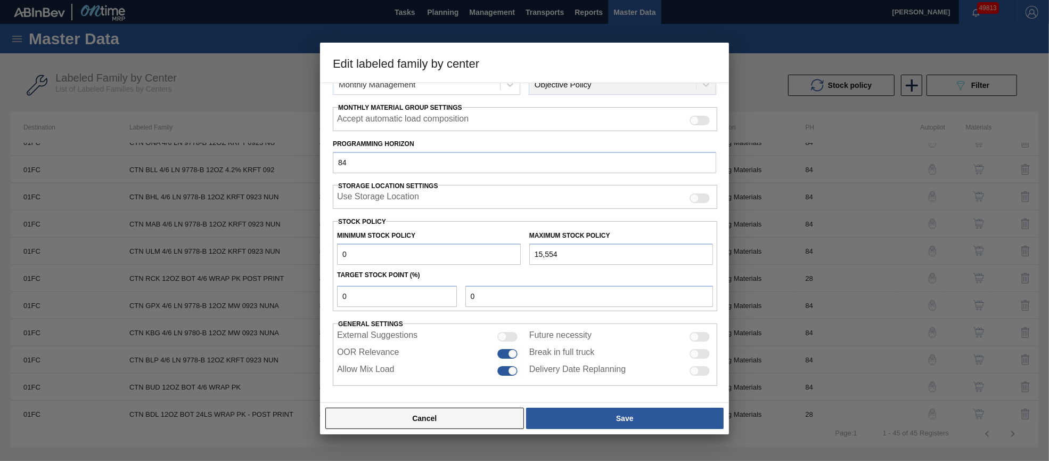
click at [450, 418] on button "Cancel" at bounding box center [424, 417] width 199 height 21
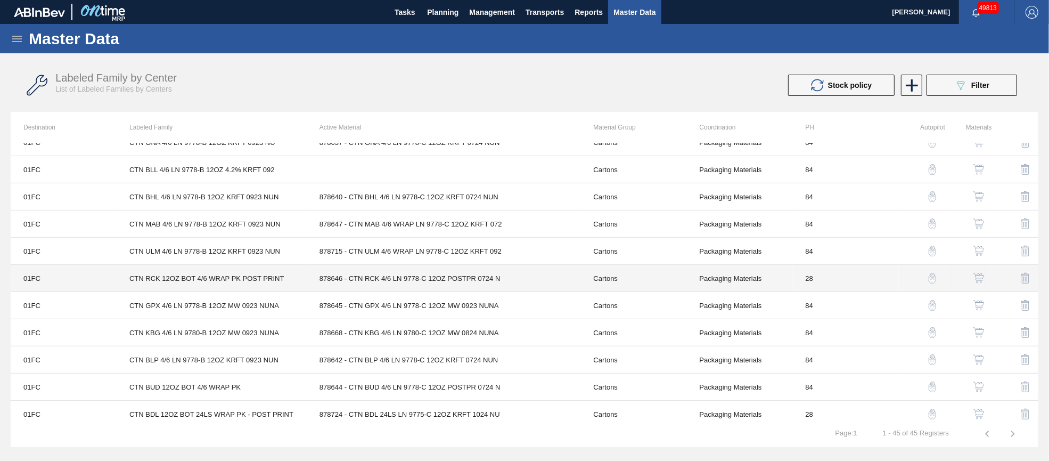
click at [431, 281] on td "878646 - CTN RCK 4/6 LN 9778-C 12OZ POSTPR 0724 N" at bounding box center [444, 278] width 274 height 27
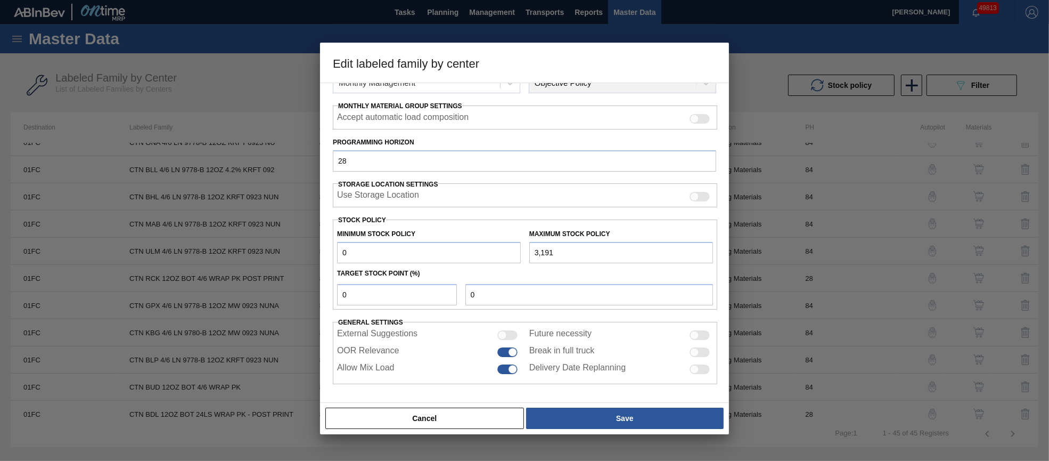
scroll to position [153, 0]
click at [456, 413] on button "Cancel" at bounding box center [424, 417] width 199 height 21
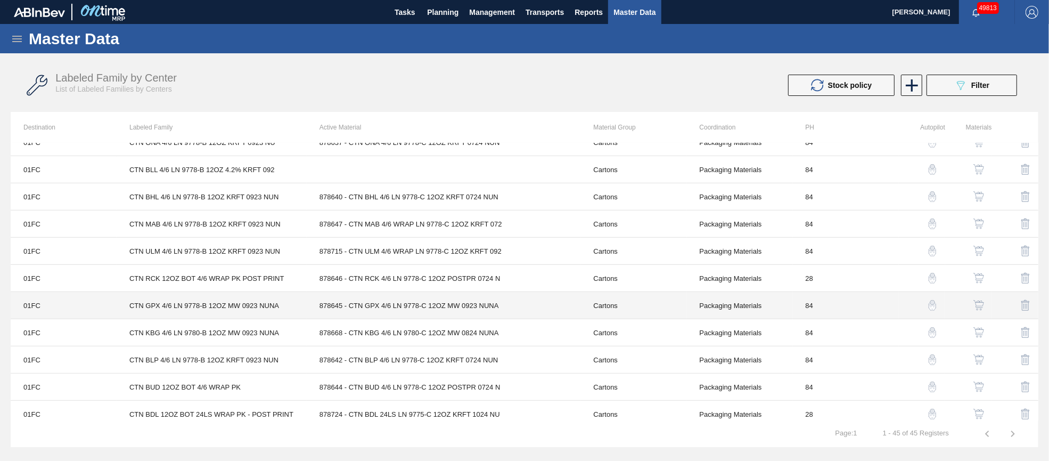
click at [426, 303] on td "878645 - CTN GPX 4/6 LN 9778-C 12OZ MW 0923 NUNA" at bounding box center [444, 305] width 274 height 27
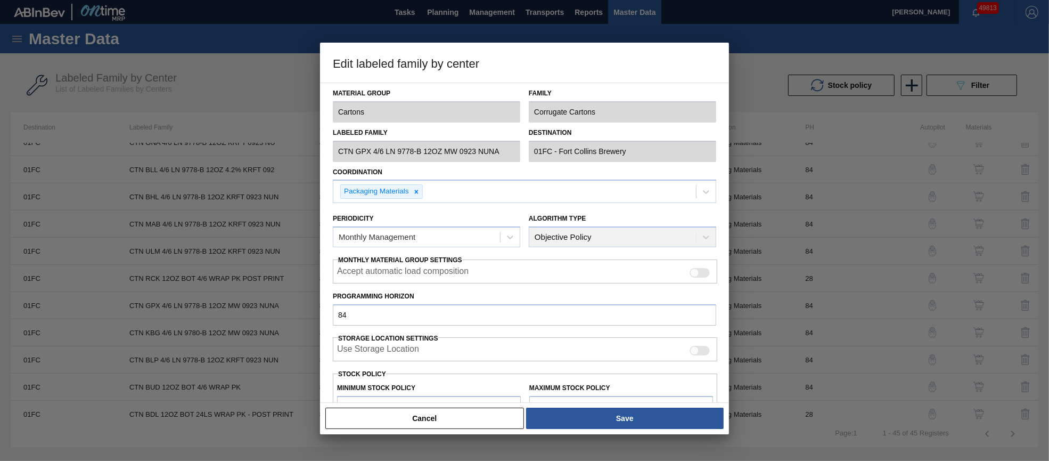
scroll to position [152, 0]
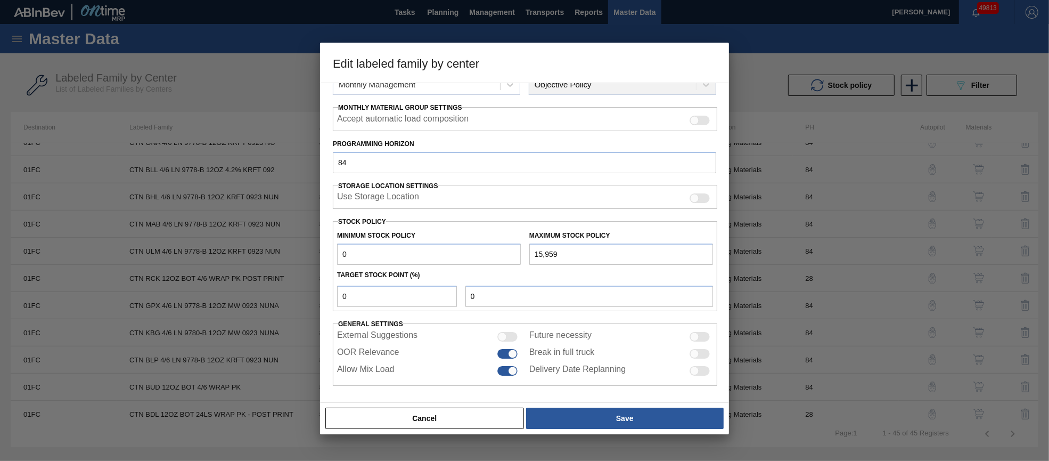
click at [458, 414] on button "Cancel" at bounding box center [424, 417] width 199 height 21
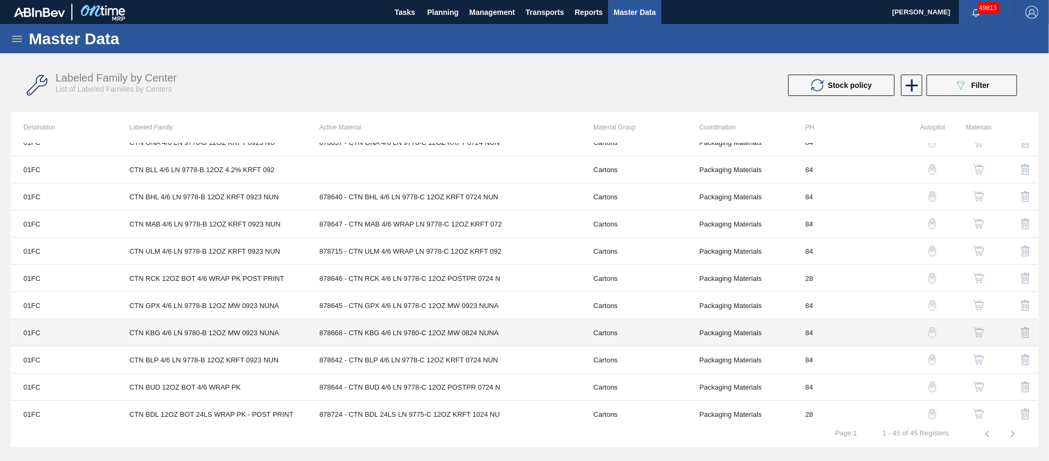
click at [438, 330] on td "878668 - CTN KBG 4/6 LN 9780-C 12OZ MW 0824 NUNA" at bounding box center [444, 332] width 274 height 27
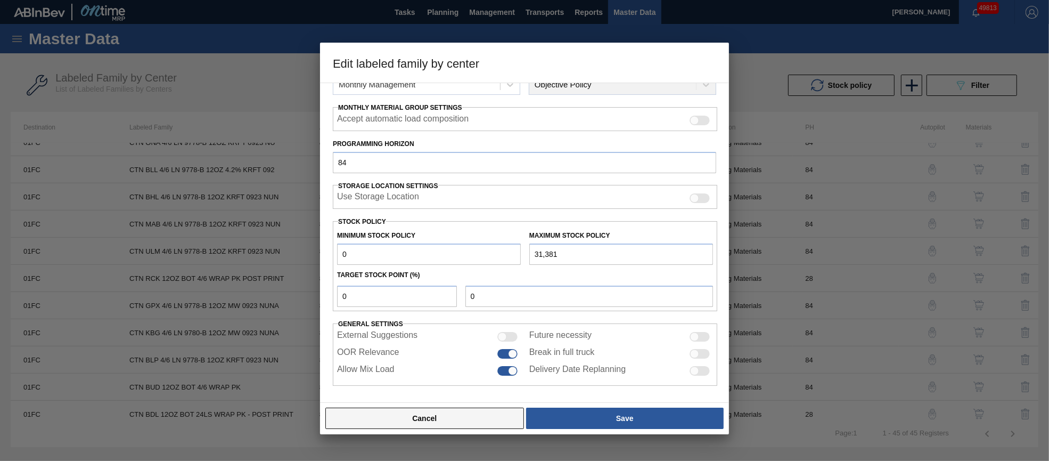
click at [462, 415] on button "Cancel" at bounding box center [424, 417] width 199 height 21
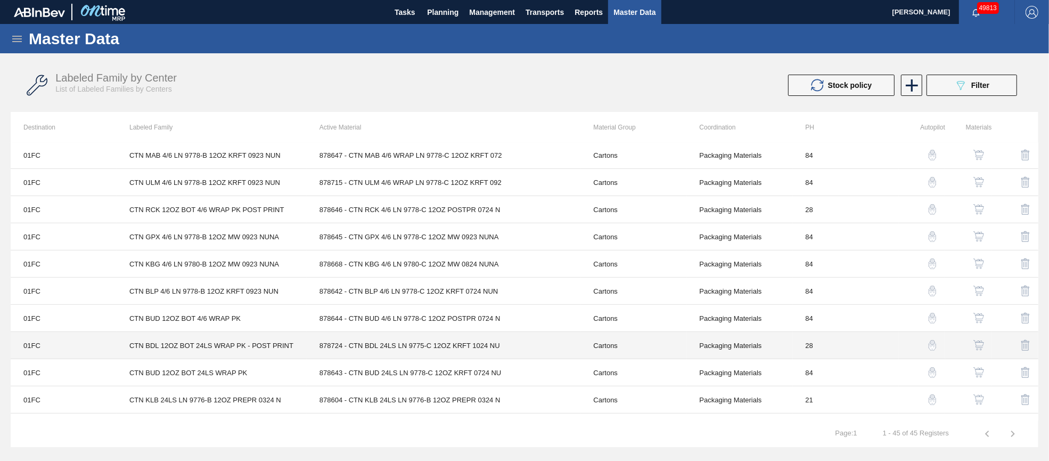
scroll to position [799, 0]
